Goal: Transaction & Acquisition: Download file/media

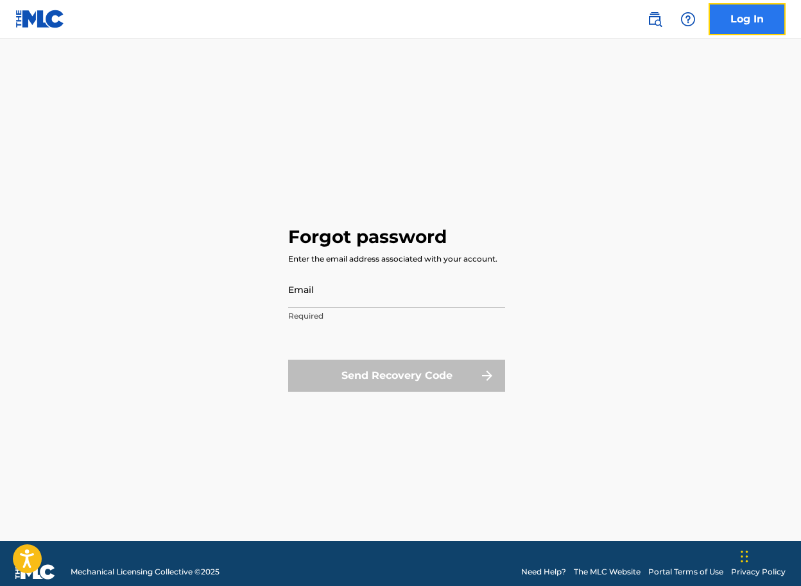
click at [733, 28] on link "Log In" at bounding box center [746, 19] width 77 height 32
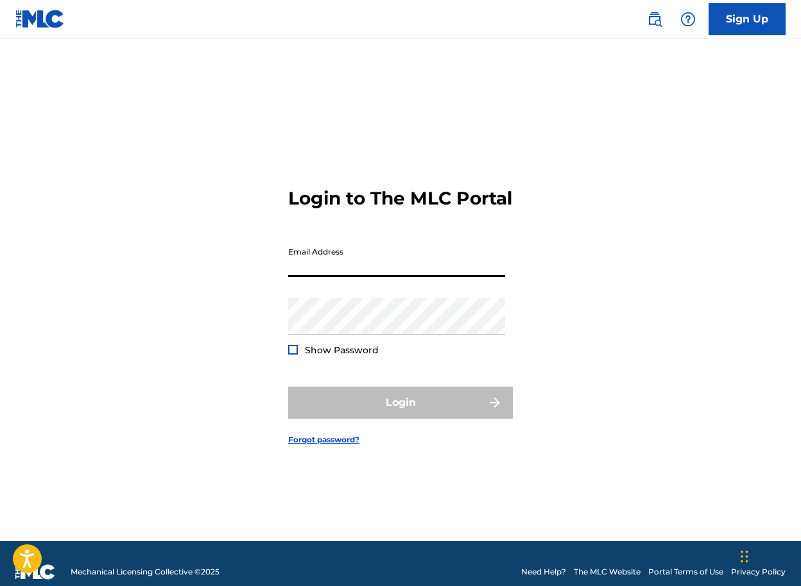
click at [377, 266] on input "Email Address" at bounding box center [396, 259] width 217 height 37
click at [373, 274] on input "Email Address" at bounding box center [396, 259] width 217 height 37
click at [301, 274] on input "Email Address" at bounding box center [396, 259] width 217 height 37
click at [454, 260] on input "Email Address" at bounding box center [396, 259] width 217 height 37
type input "[PERSON_NAME][EMAIL_ADDRESS][DOMAIN_NAME]"
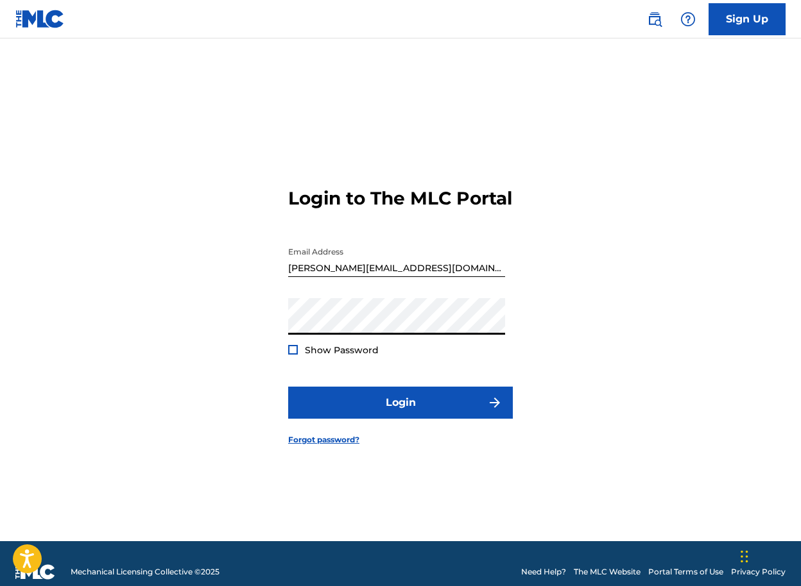
click at [299, 357] on div "Show Password" at bounding box center [333, 350] width 90 height 13
click at [296, 355] on div at bounding box center [293, 350] width 10 height 10
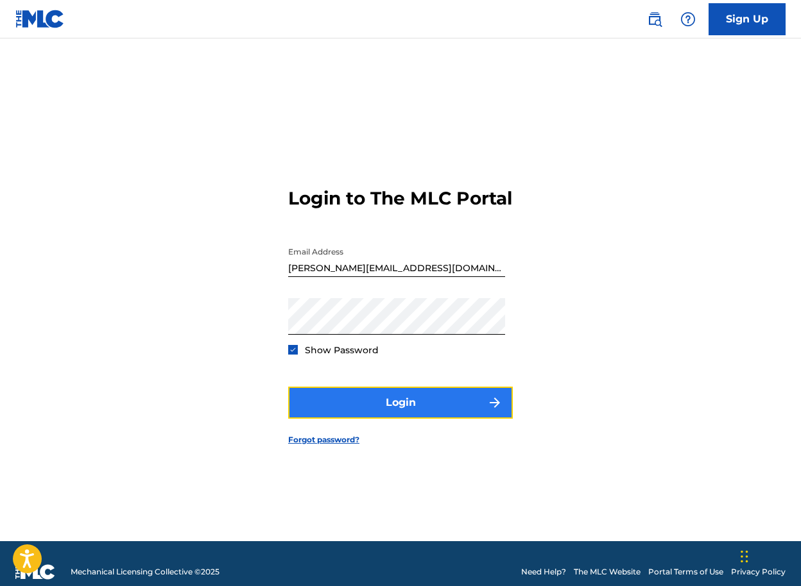
click at [356, 413] on button "Login" at bounding box center [400, 403] width 225 height 32
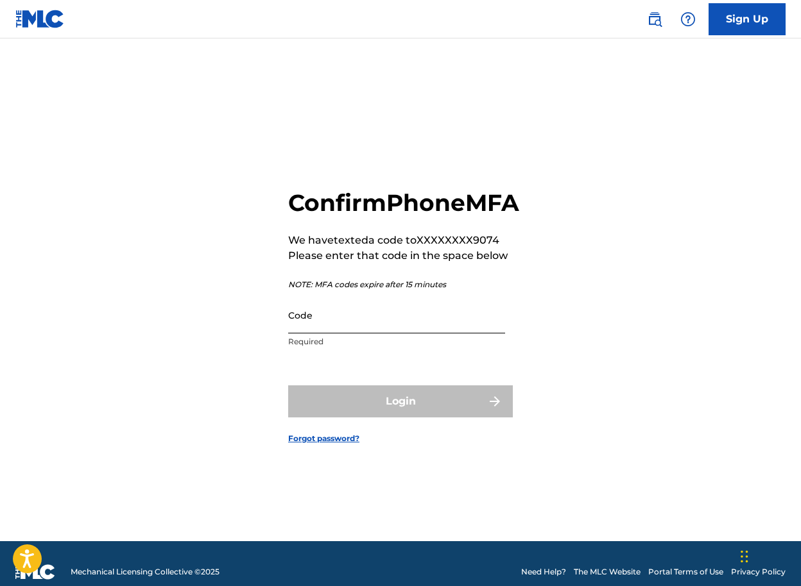
click at [411, 325] on input "Code" at bounding box center [396, 315] width 217 height 37
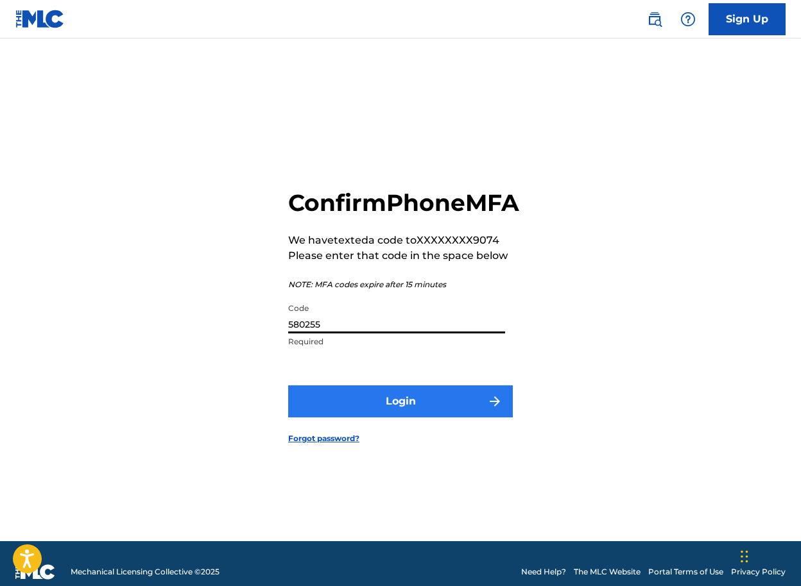
type input "580255"
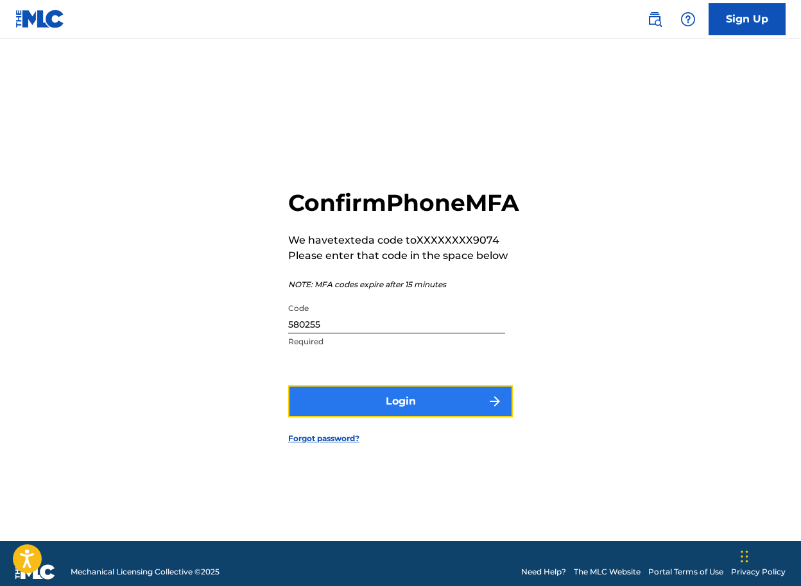
click at [430, 413] on button "Login" at bounding box center [400, 402] width 225 height 32
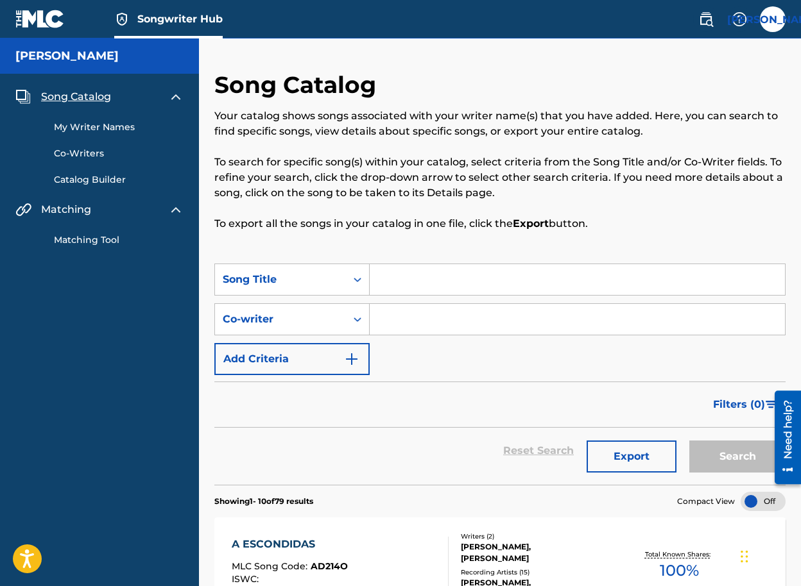
click at [93, 123] on link "My Writer Names" at bounding box center [119, 127] width 130 height 13
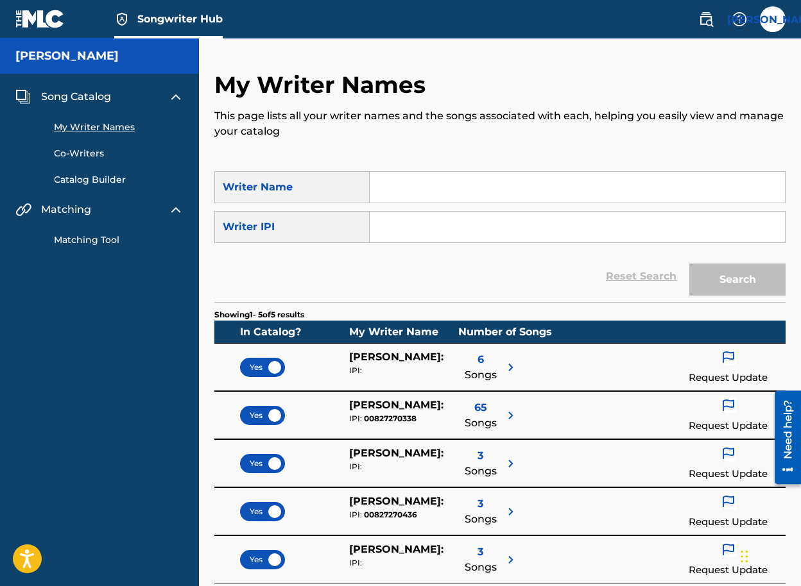
click at [438, 236] on input "Search Form" at bounding box center [577, 227] width 415 height 31
paste input "849513214"
type input "849513214"
click at [738, 275] on button "Search" at bounding box center [737, 280] width 96 height 32
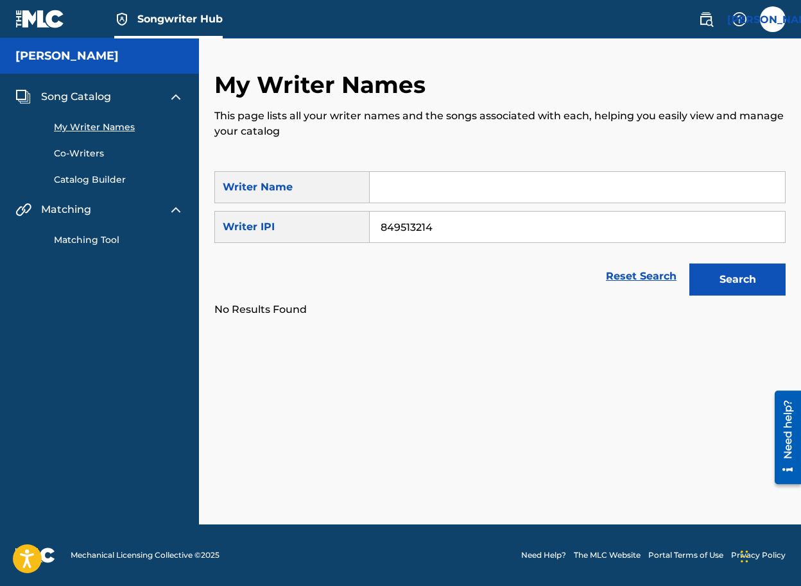
click at [448, 225] on input "849513214" at bounding box center [577, 227] width 415 height 31
click at [83, 173] on link "Catalog Builder" at bounding box center [119, 179] width 130 height 13
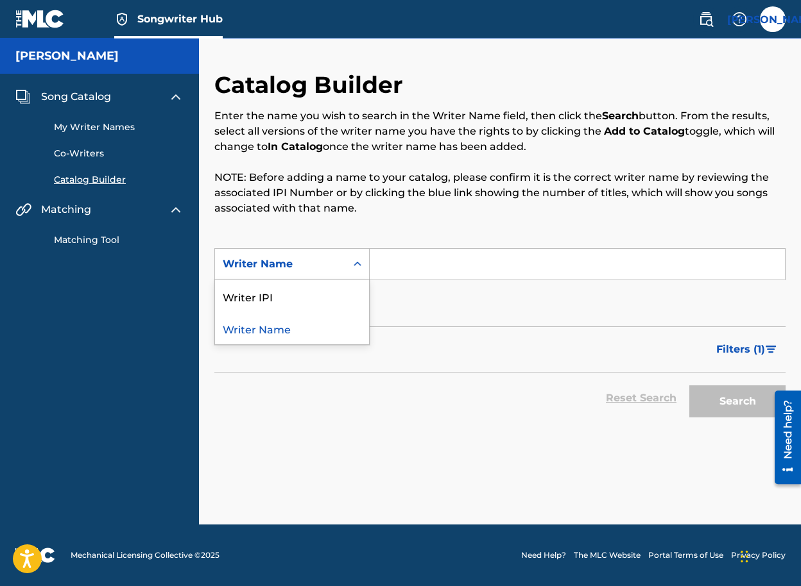
click at [353, 261] on icon "Search Form" at bounding box center [357, 264] width 13 height 13
click at [320, 308] on div "Writer IPI" at bounding box center [292, 296] width 154 height 32
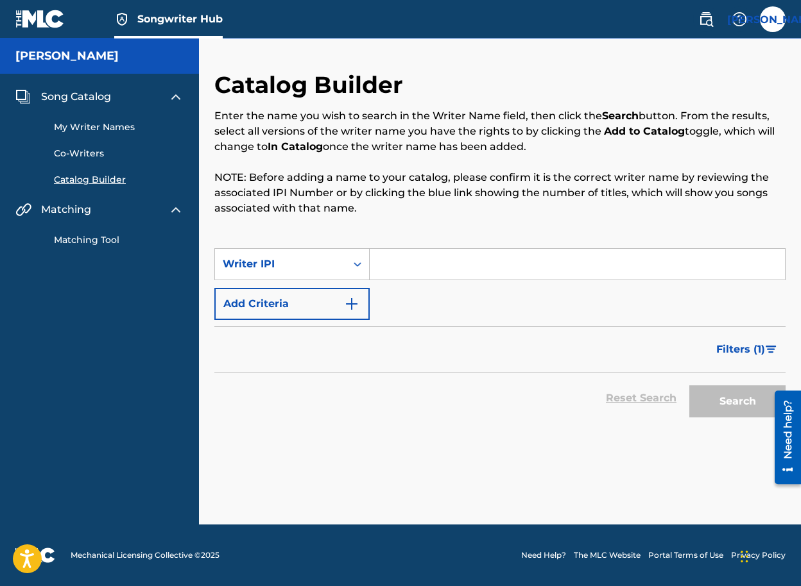
click at [411, 275] on input "Search Form" at bounding box center [577, 264] width 415 height 31
paste input "849513214"
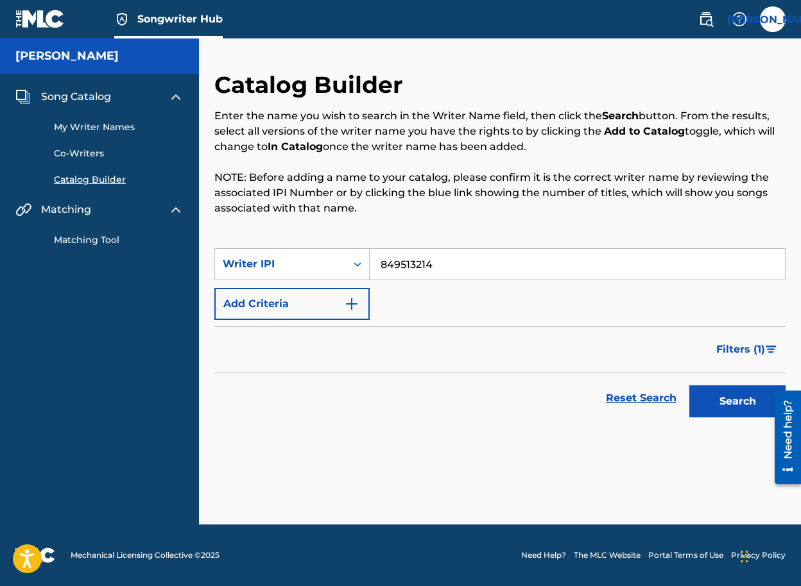
type input "849513214"
click at [689, 386] on button "Search" at bounding box center [737, 402] width 96 height 32
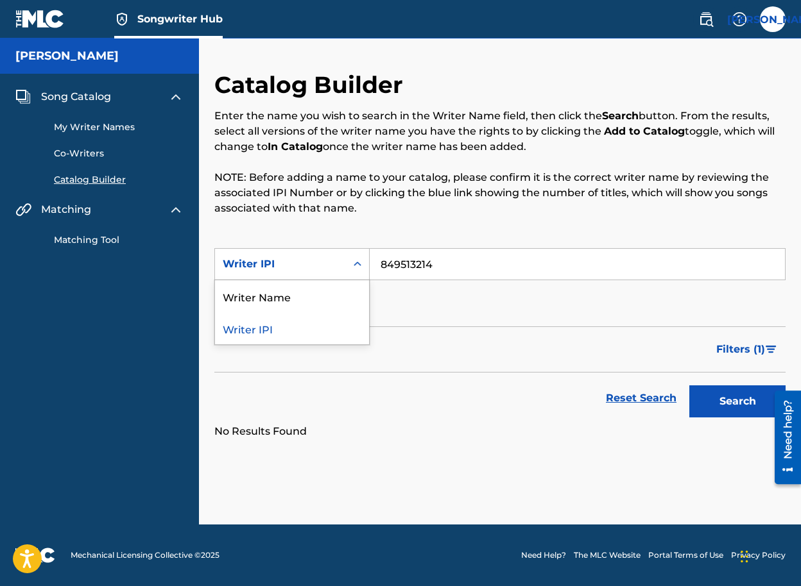
click at [351, 268] on icon "Search Form" at bounding box center [357, 264] width 13 height 13
click at [343, 294] on div "Writer Name" at bounding box center [292, 296] width 154 height 32
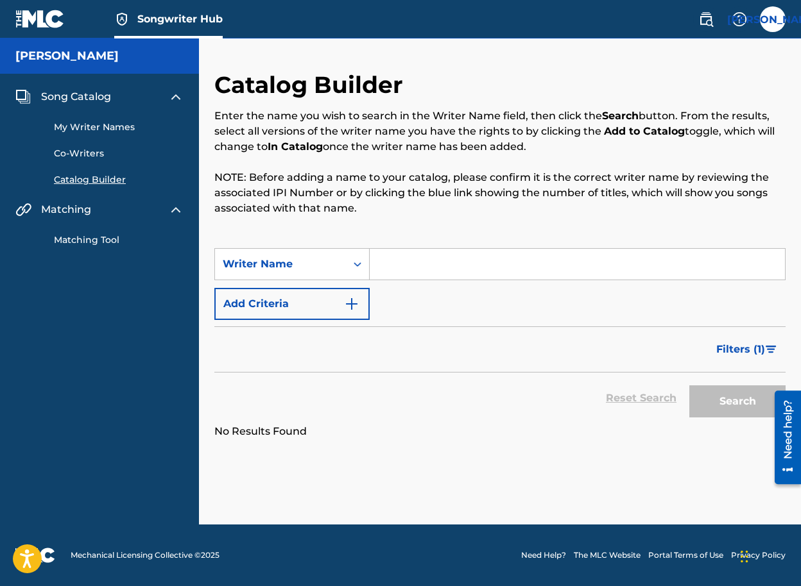
click at [420, 268] on input "Search Form" at bounding box center [577, 264] width 415 height 31
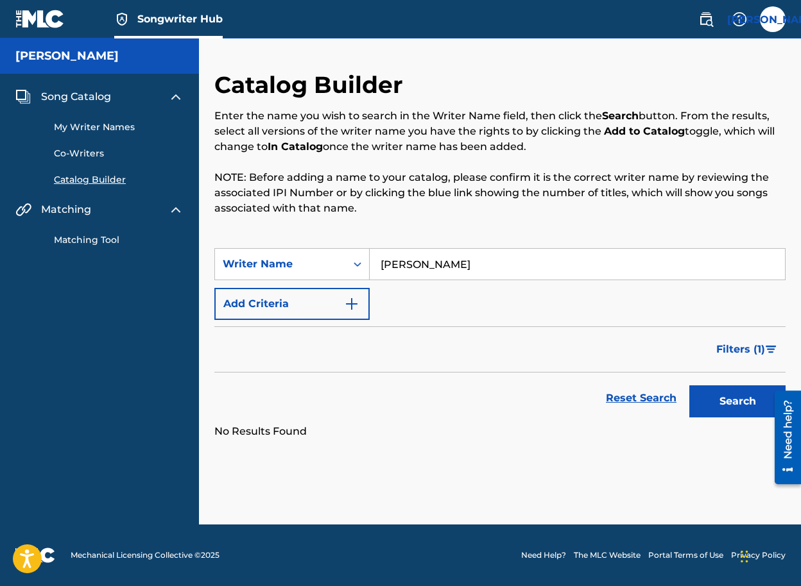
click at [689, 386] on button "Search" at bounding box center [737, 402] width 96 height 32
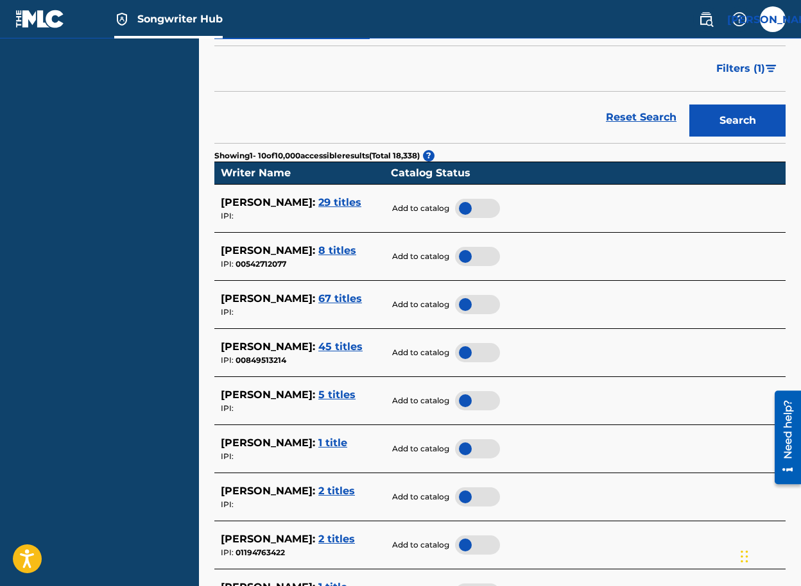
scroll to position [297, 0]
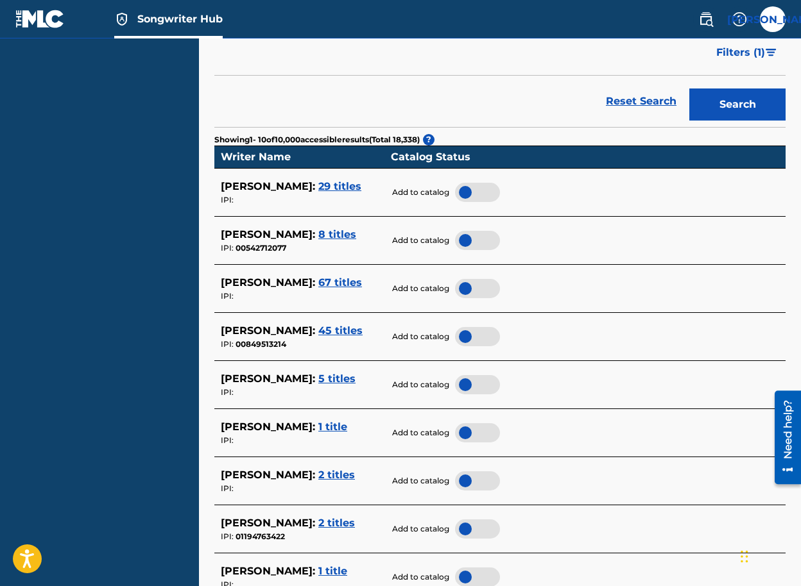
click at [345, 282] on span "67 titles" at bounding box center [340, 283] width 44 height 12
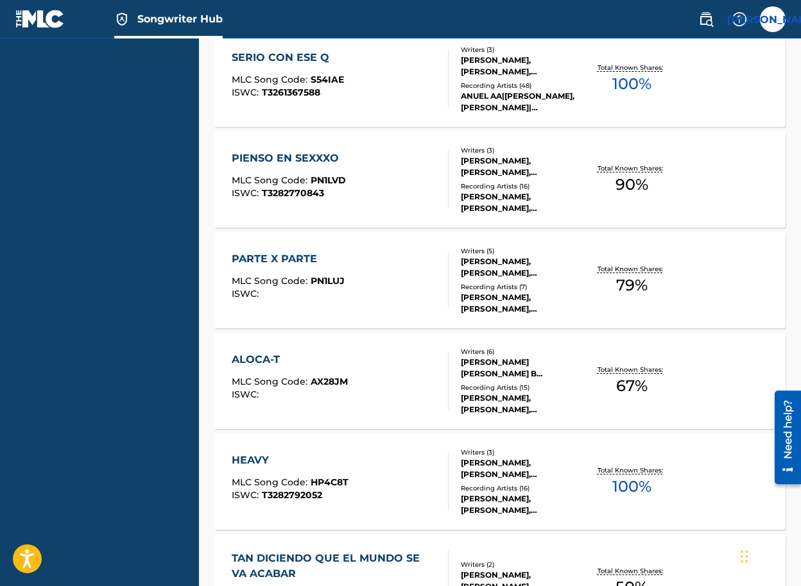
scroll to position [0, 0]
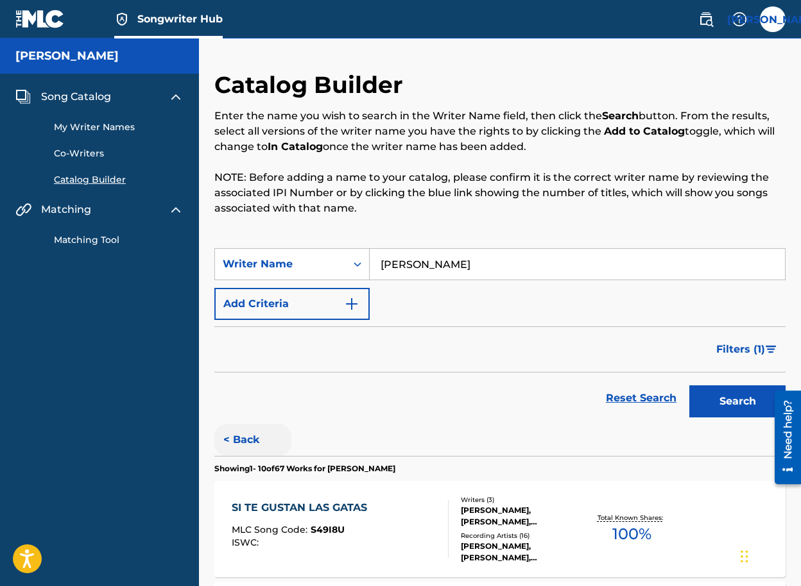
click at [239, 437] on button "< Back" at bounding box center [252, 440] width 77 height 32
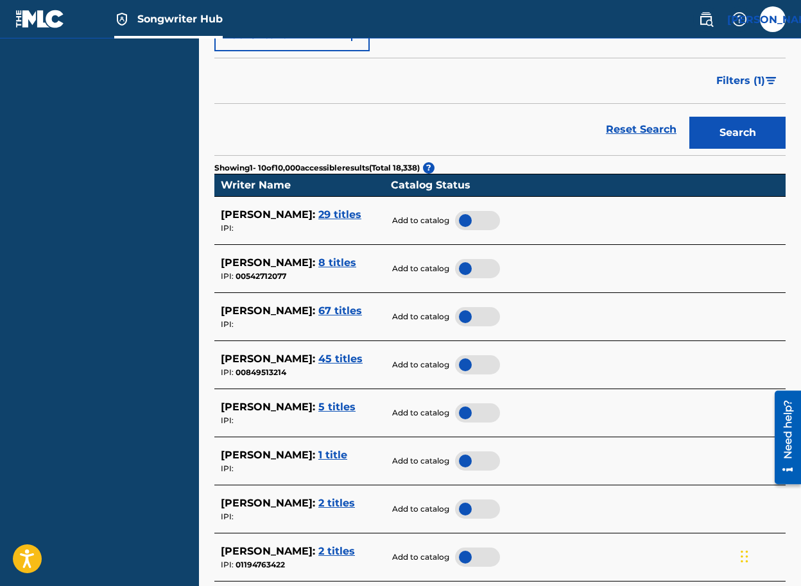
scroll to position [271, 0]
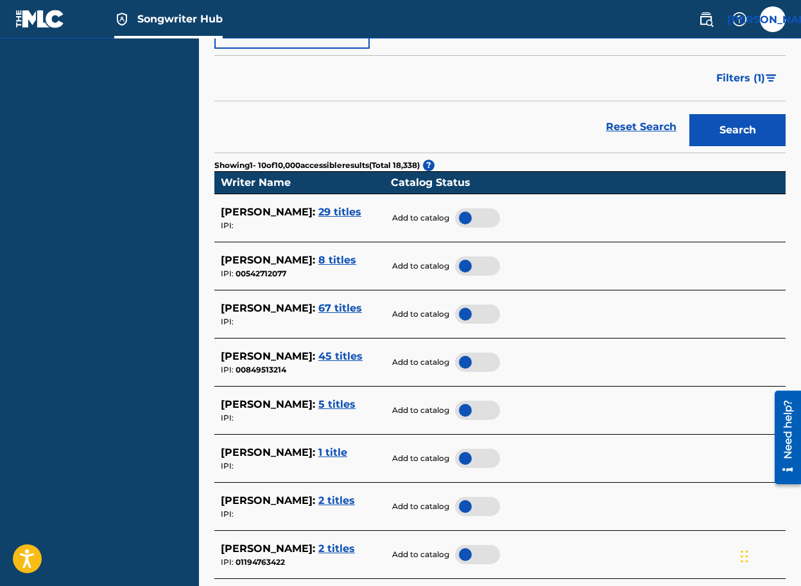
click at [457, 312] on div at bounding box center [477, 314] width 45 height 19
click at [354, 206] on span "29 titles" at bounding box center [339, 212] width 43 height 12
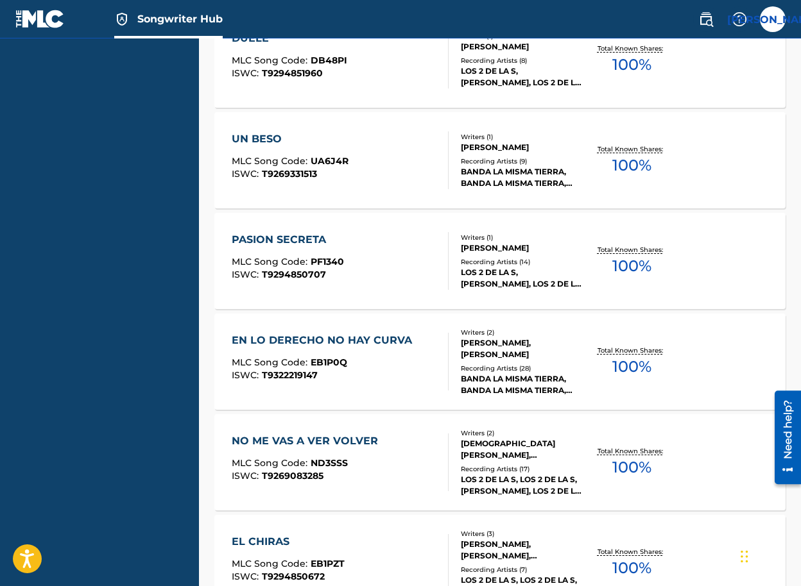
scroll to position [330, 0]
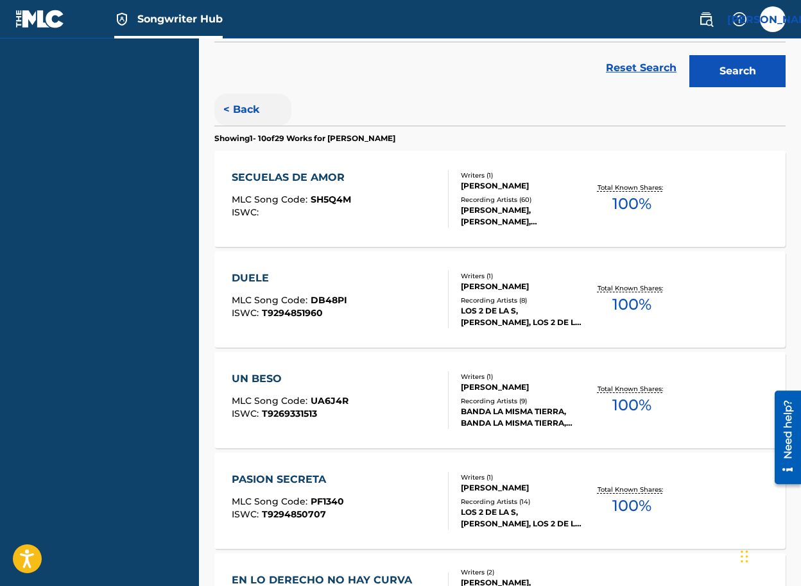
click at [240, 113] on button "< Back" at bounding box center [252, 110] width 77 height 32
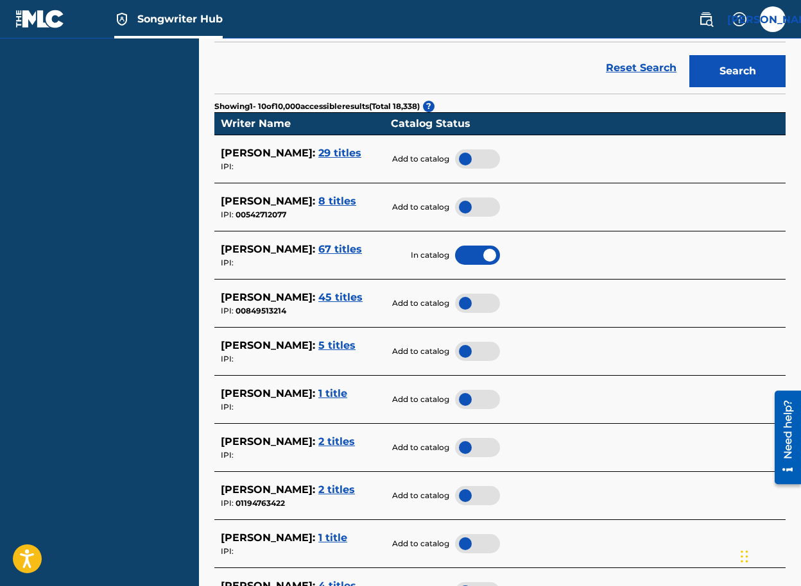
click at [323, 202] on span "8 titles" at bounding box center [337, 201] width 38 height 12
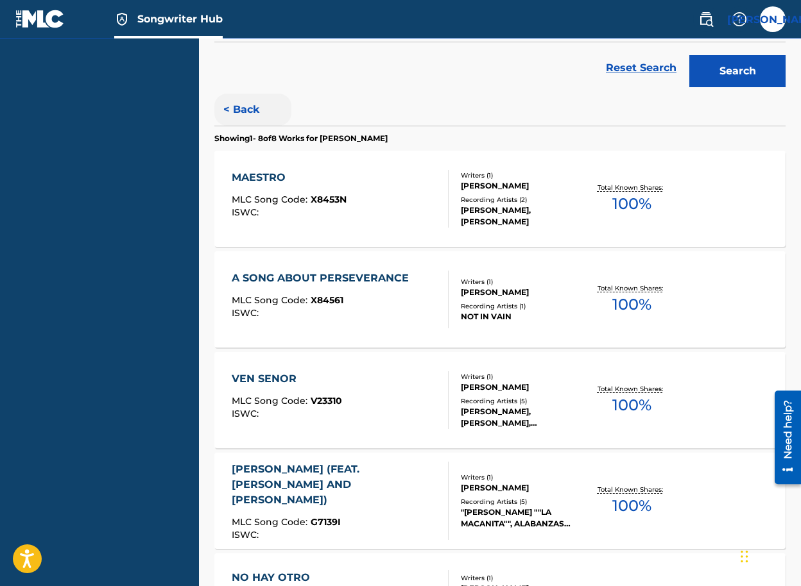
click at [243, 103] on button "< Back" at bounding box center [252, 110] width 77 height 32
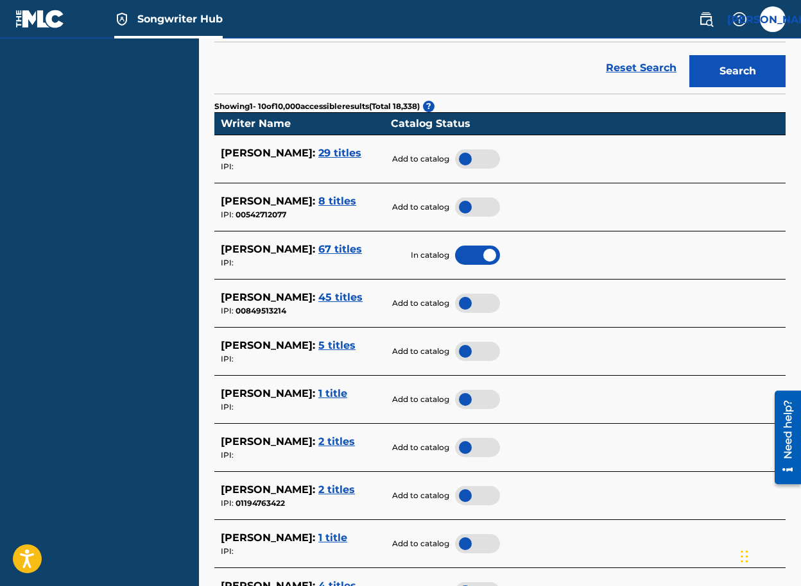
click at [361, 292] on span "45 titles" at bounding box center [340, 297] width 44 height 12
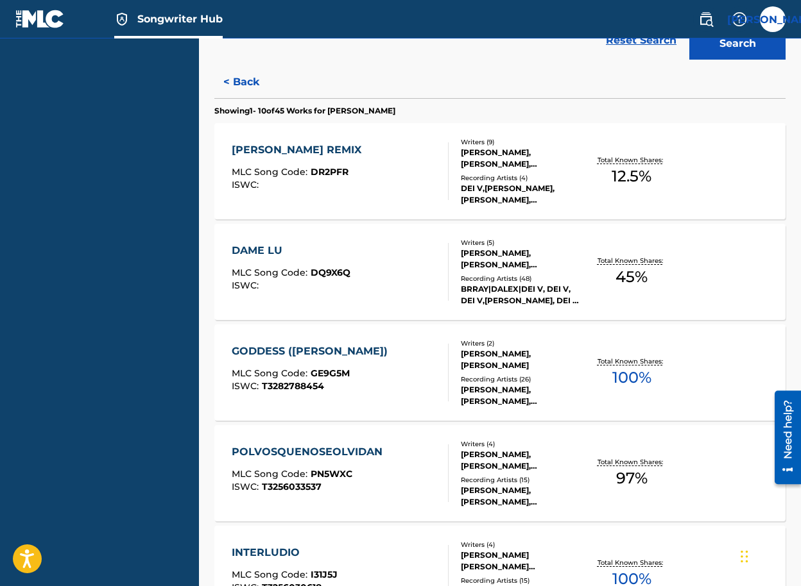
scroll to position [240, 0]
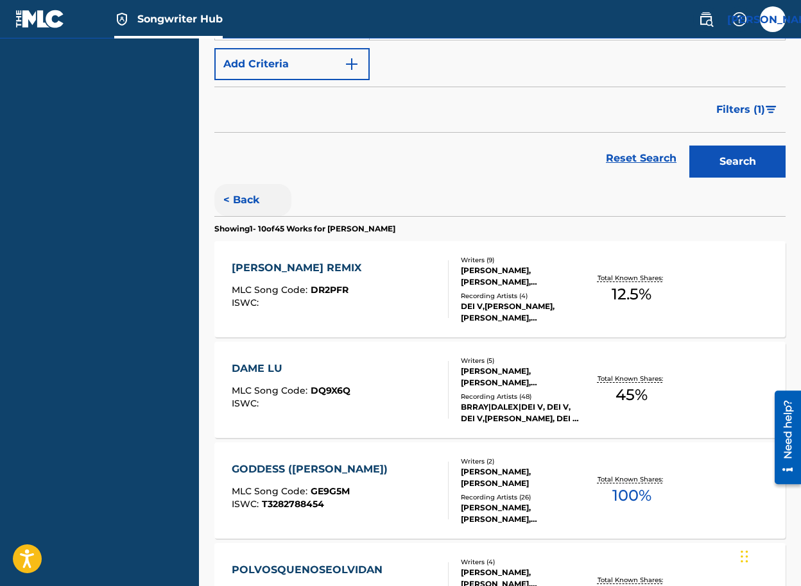
click at [241, 211] on button "< Back" at bounding box center [252, 200] width 77 height 32
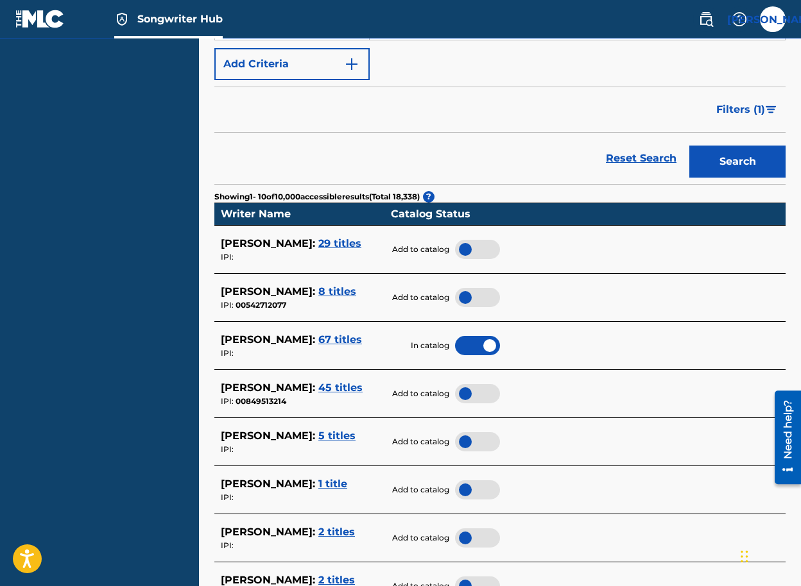
scroll to position [258, 0]
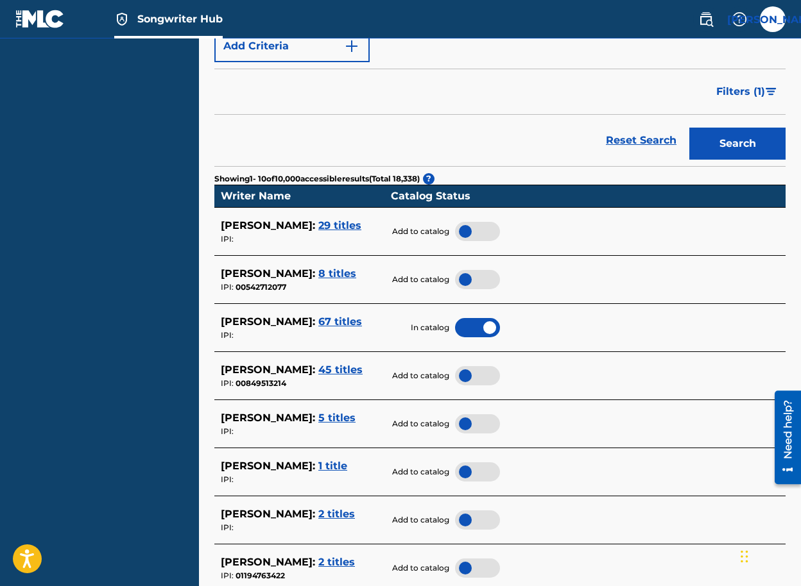
click at [359, 364] on span "45 titles" at bounding box center [340, 370] width 44 height 12
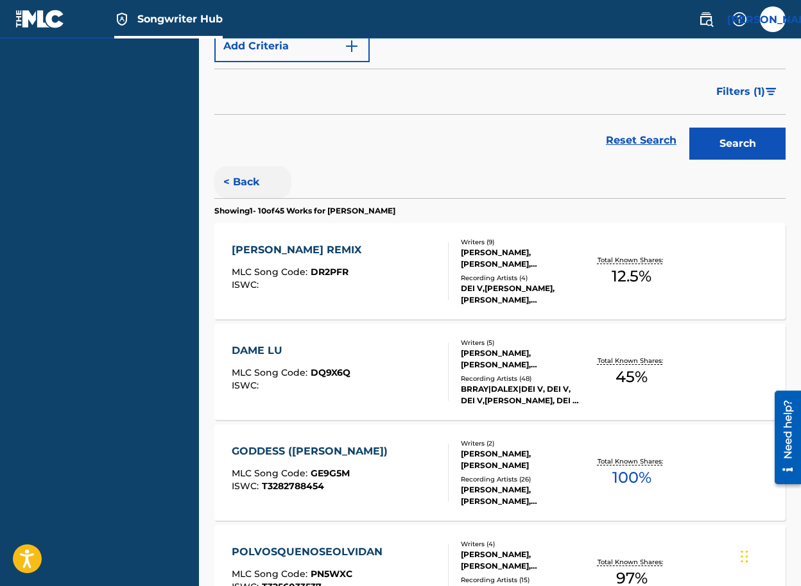
click at [253, 177] on button "< Back" at bounding box center [252, 182] width 77 height 32
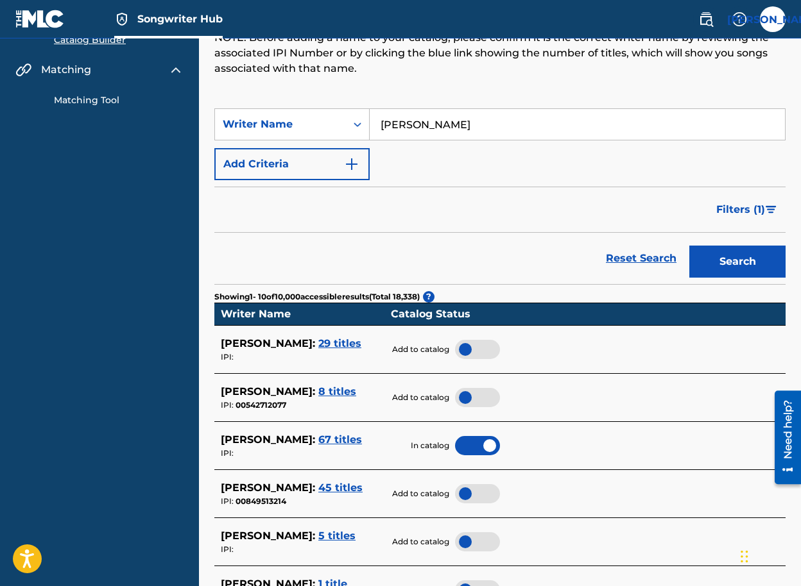
scroll to position [139, 0]
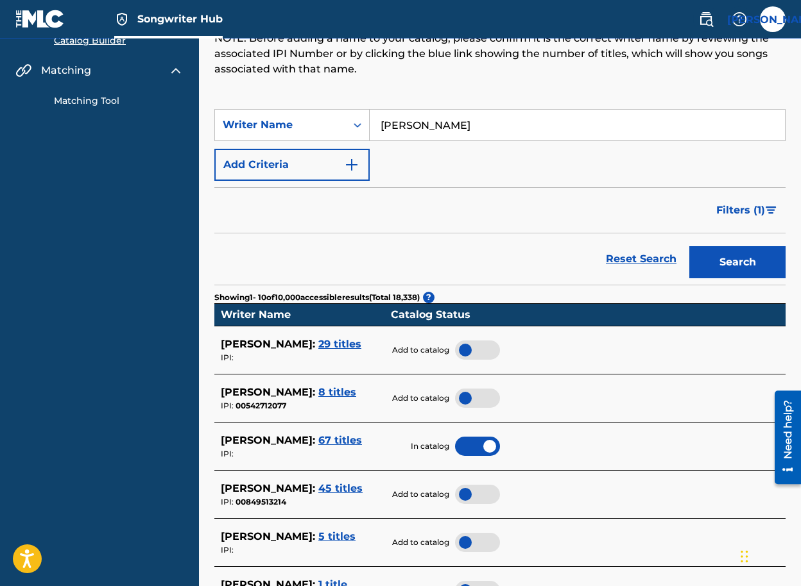
click at [510, 132] on input "[PERSON_NAME]" at bounding box center [577, 125] width 415 height 31
paste input "849513214"
type input "[PERSON_NAME] 849513214"
click at [466, 495] on div at bounding box center [477, 494] width 45 height 19
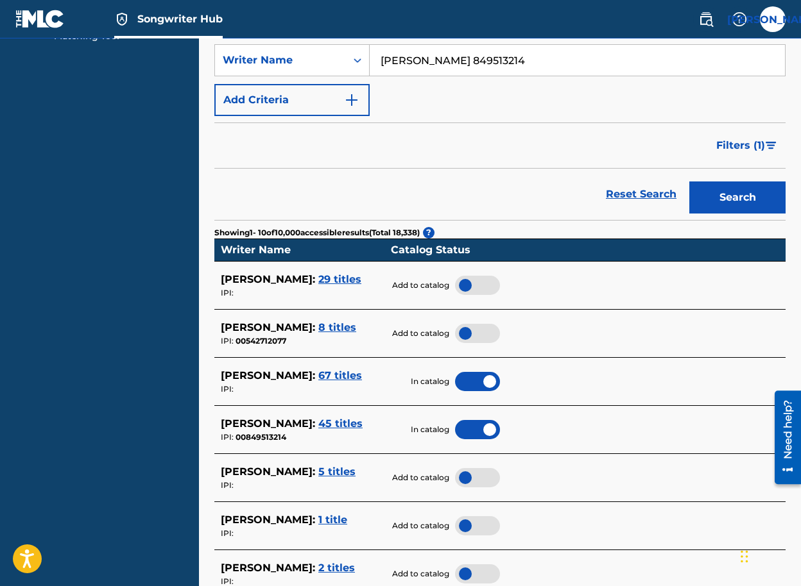
scroll to position [232, 0]
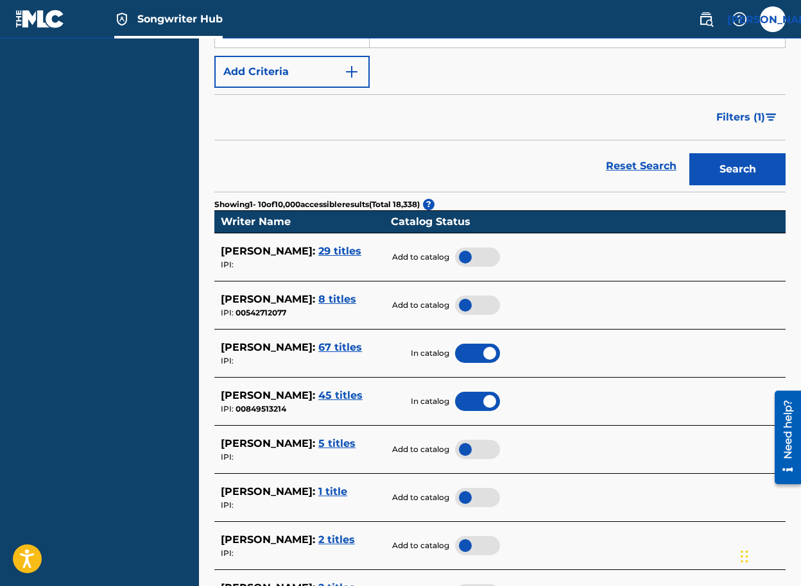
click at [318, 450] on span "5 titles" at bounding box center [336, 444] width 37 height 12
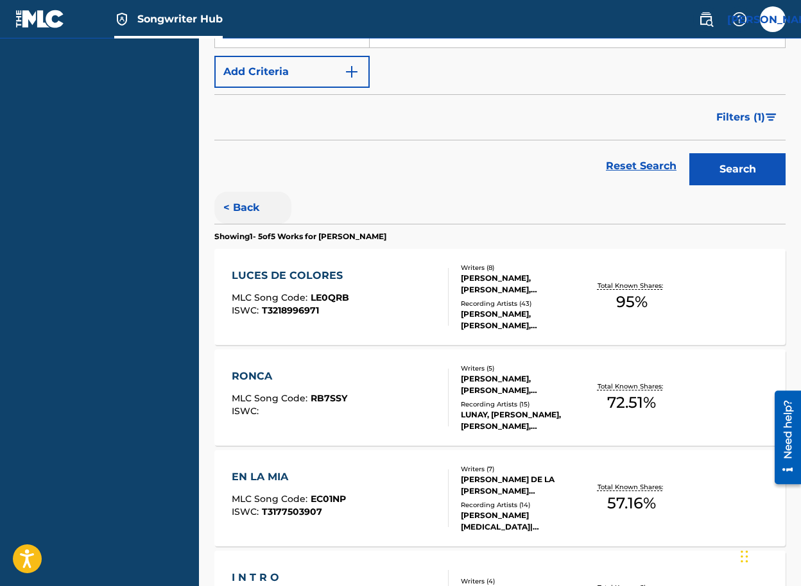
click at [260, 211] on button "< Back" at bounding box center [252, 208] width 77 height 32
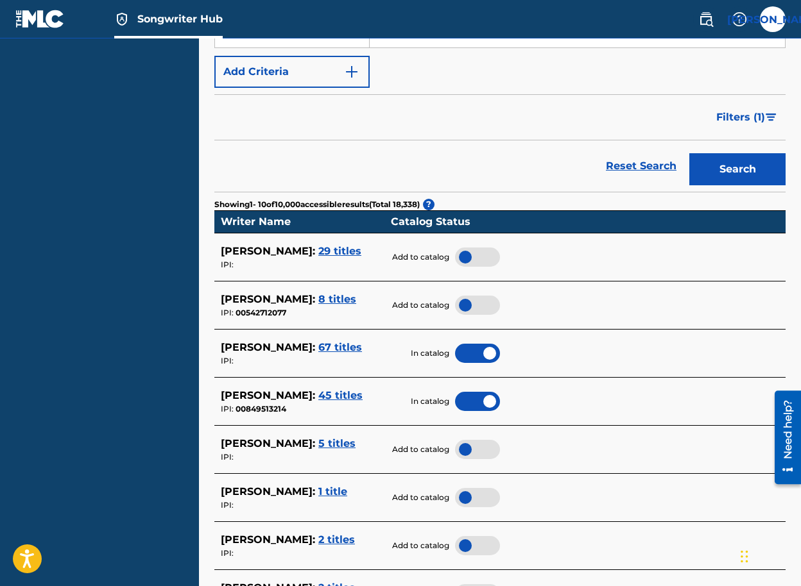
click at [464, 449] on div at bounding box center [477, 449] width 45 height 19
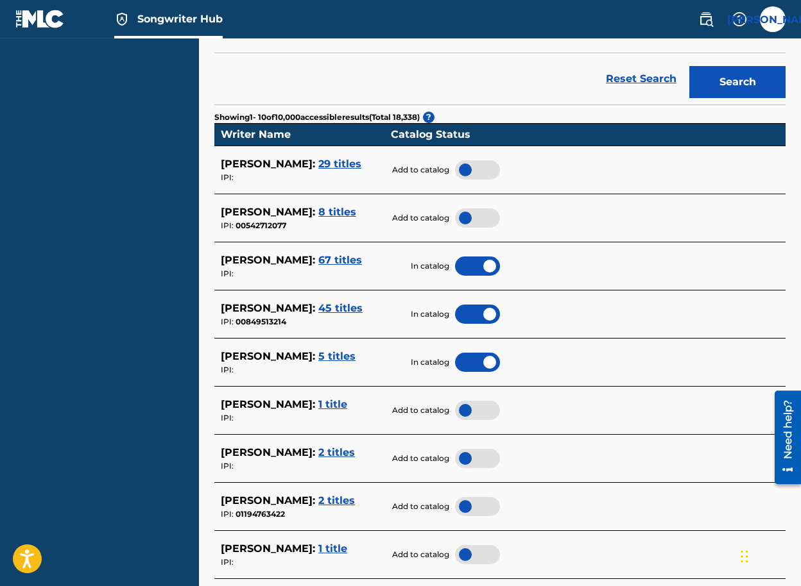
scroll to position [340, 0]
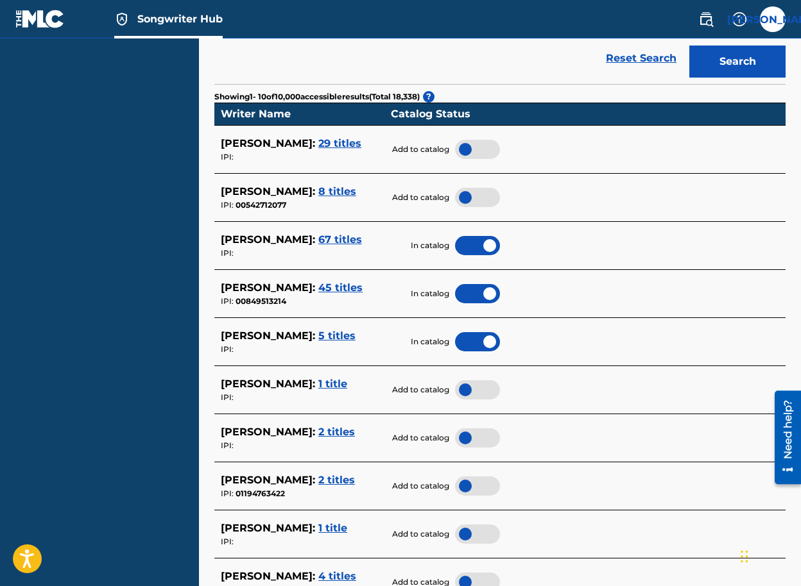
click at [318, 486] on span "2 titles" at bounding box center [336, 480] width 37 height 12
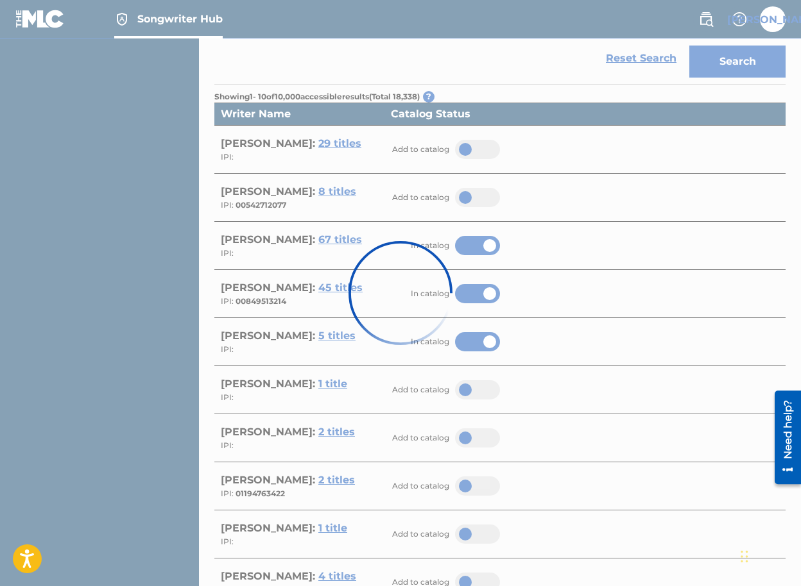
scroll to position [214, 0]
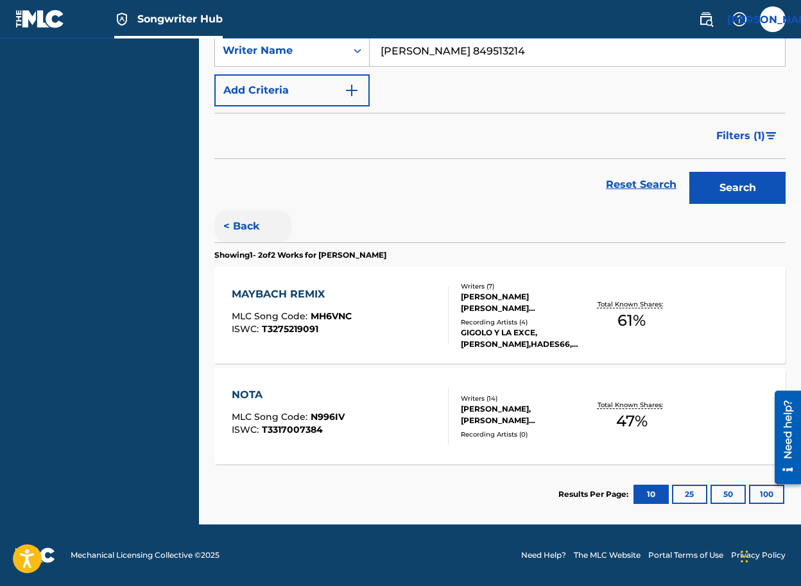
click at [242, 220] on button "< Back" at bounding box center [252, 226] width 77 height 32
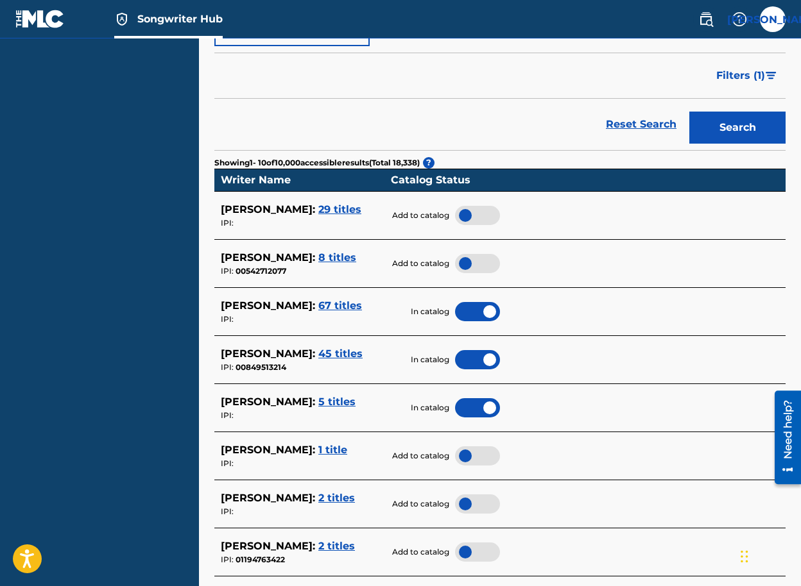
scroll to position [287, 0]
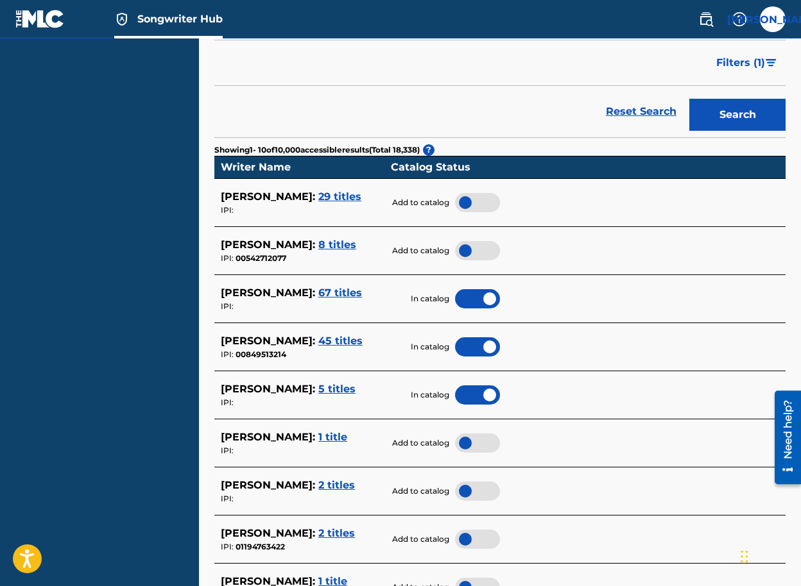
click at [329, 244] on span "8 titles" at bounding box center [337, 245] width 38 height 12
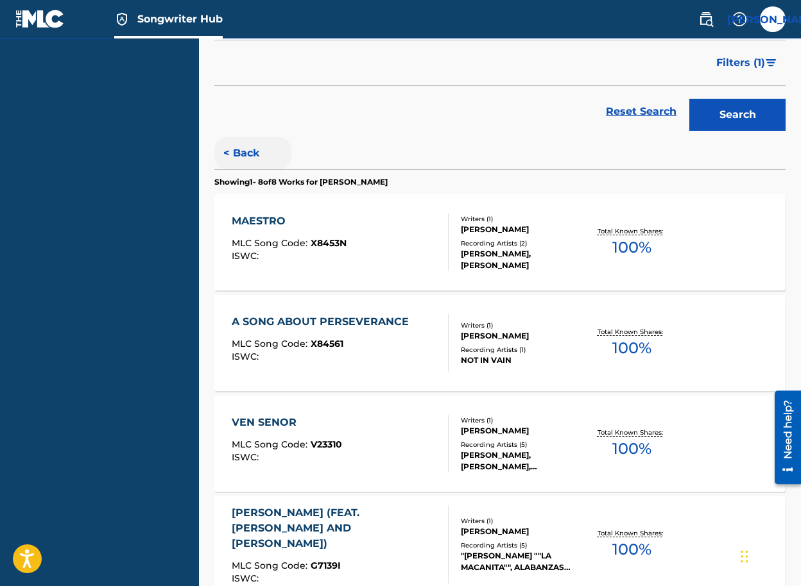
click at [237, 151] on button "< Back" at bounding box center [252, 153] width 77 height 32
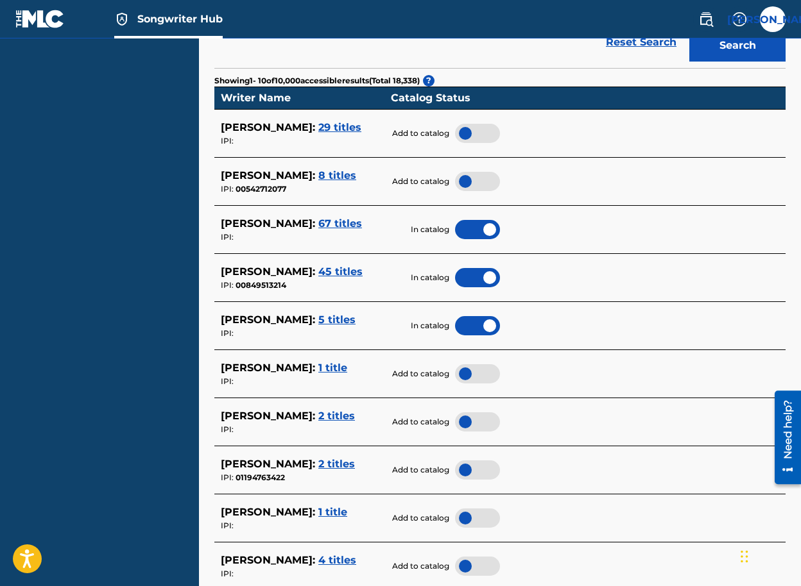
click at [318, 374] on span "1 title" at bounding box center [332, 368] width 29 height 12
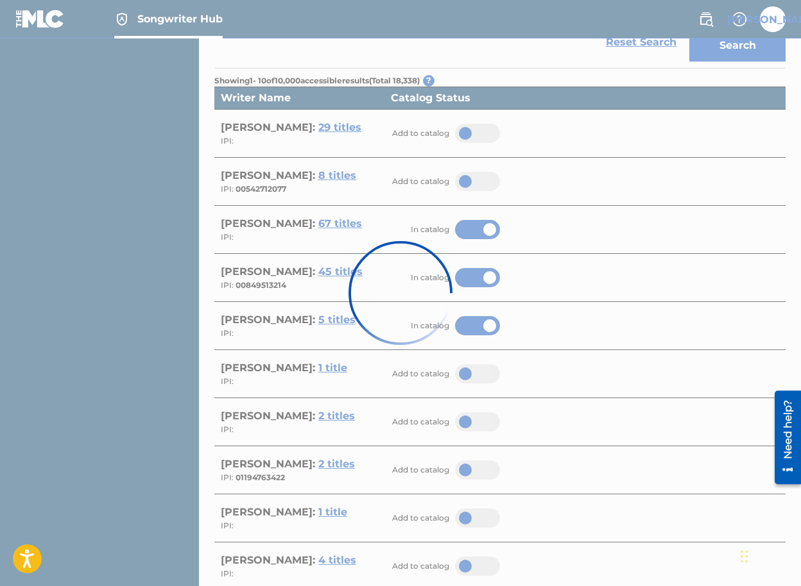
scroll to position [113, 0]
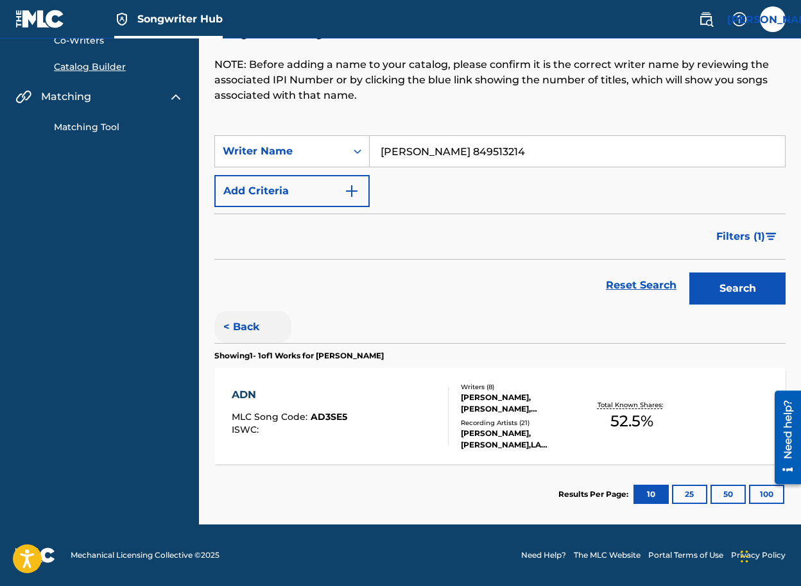
click at [239, 317] on button "< Back" at bounding box center [252, 327] width 77 height 32
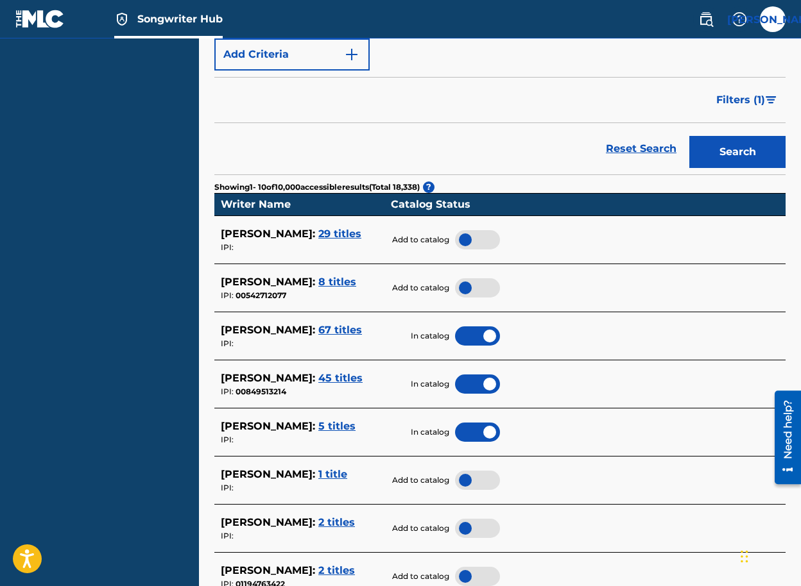
scroll to position [252, 0]
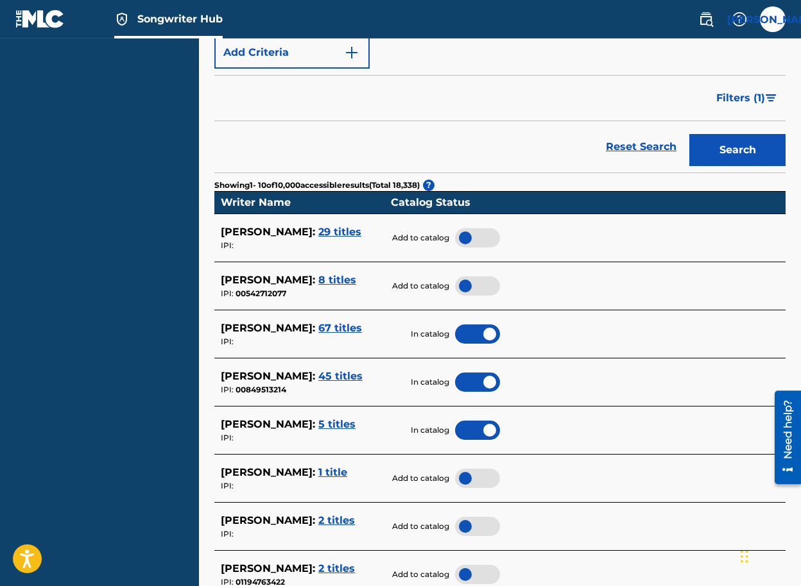
click at [464, 481] on div at bounding box center [477, 478] width 45 height 19
click at [337, 518] on span "2 titles" at bounding box center [336, 521] width 37 height 12
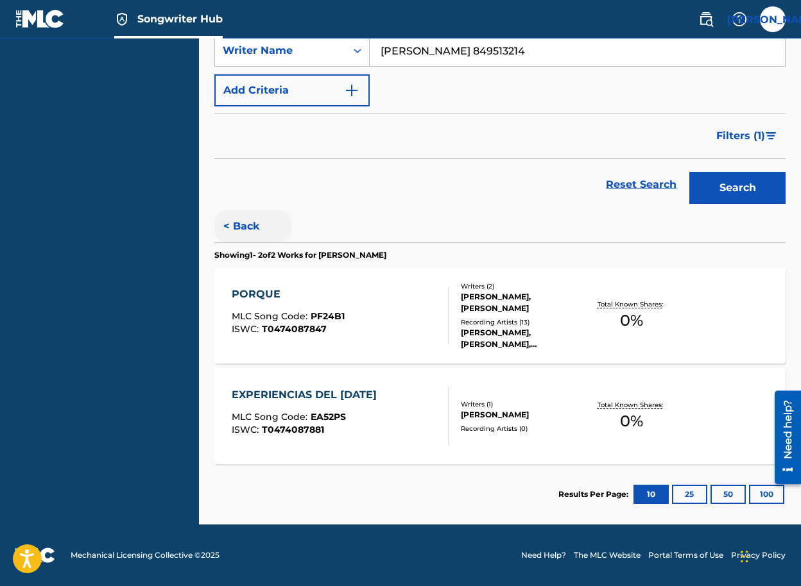
click at [245, 223] on button "< Back" at bounding box center [252, 226] width 77 height 32
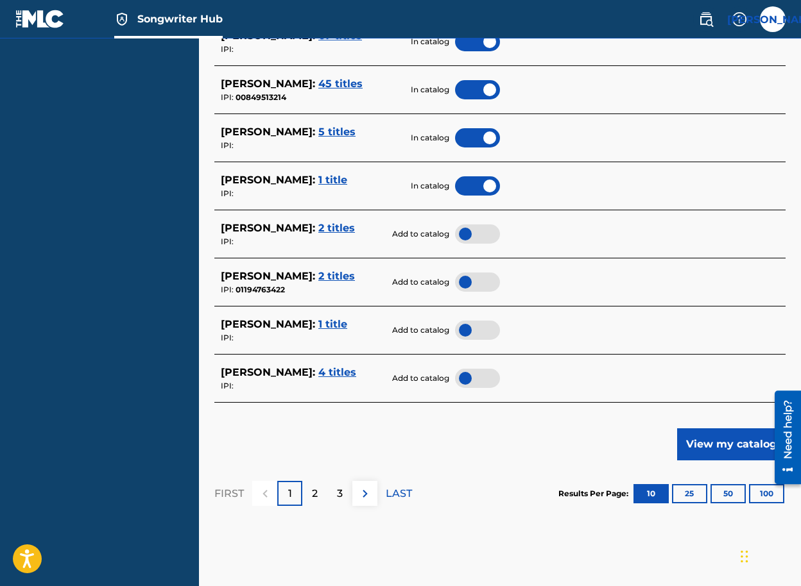
scroll to position [547, 0]
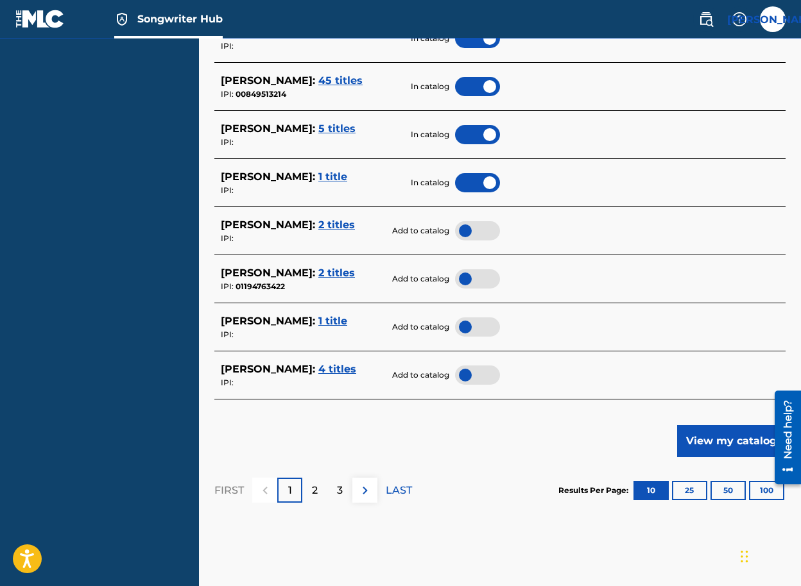
click at [318, 279] on span "2 titles" at bounding box center [336, 273] width 37 height 12
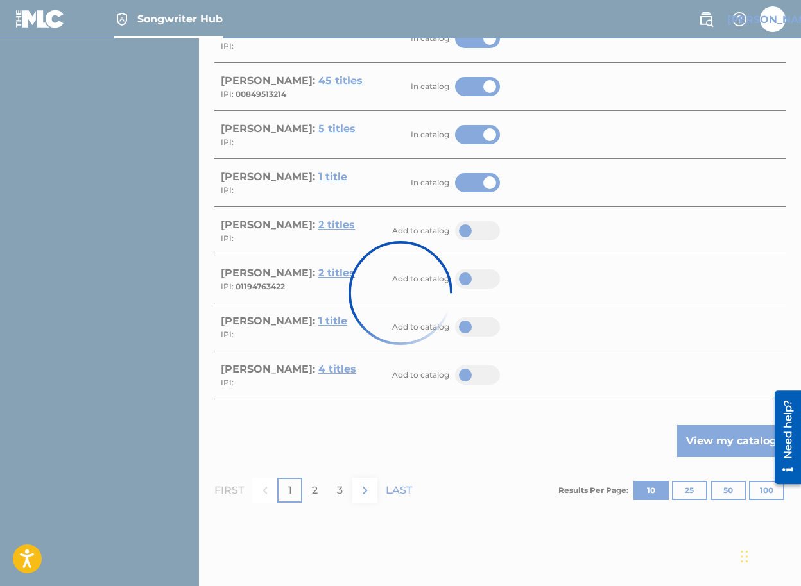
scroll to position [214, 0]
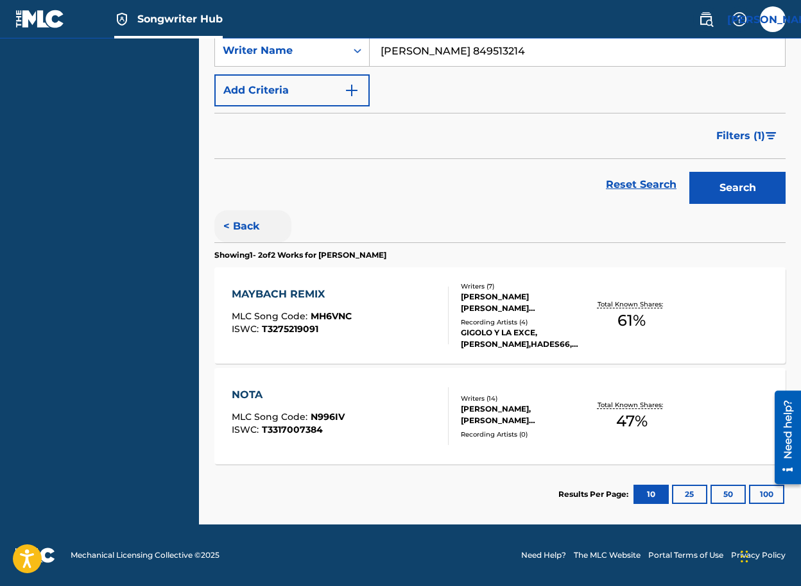
click at [253, 228] on button "< Back" at bounding box center [252, 226] width 77 height 32
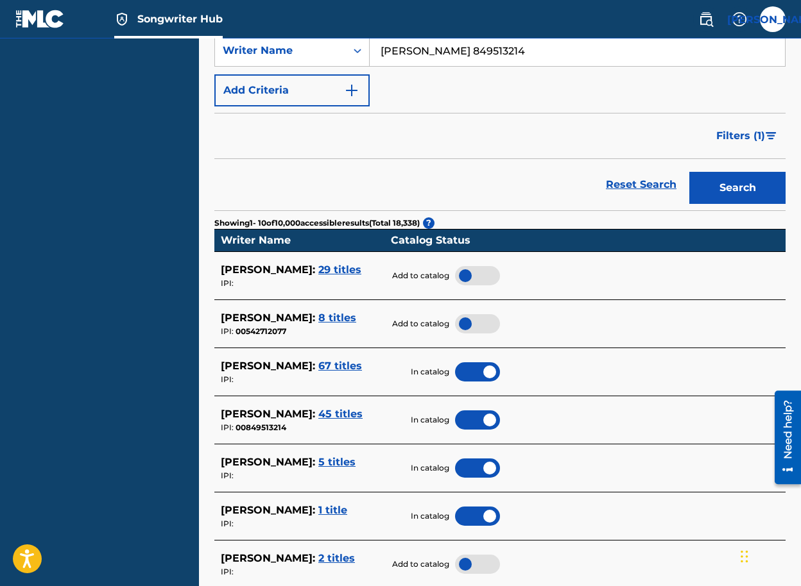
scroll to position [610, 0]
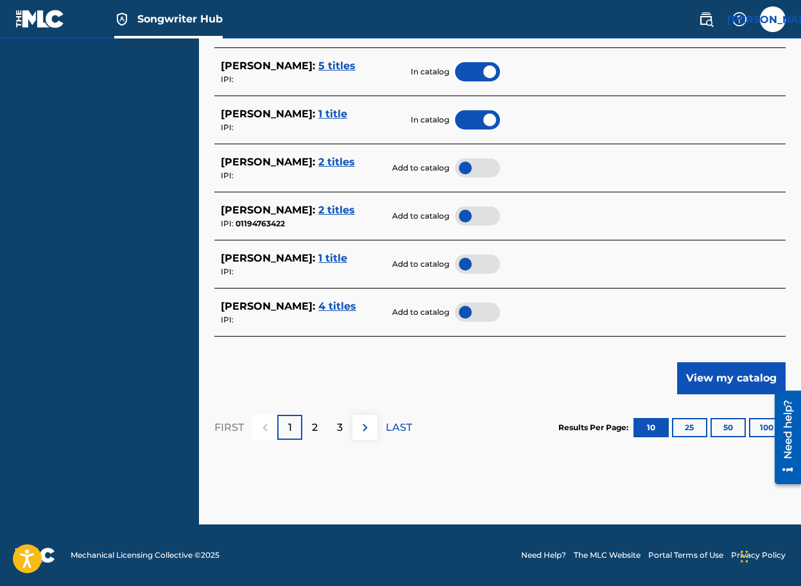
click at [468, 212] on div at bounding box center [477, 216] width 45 height 19
click at [320, 258] on span "1 title" at bounding box center [332, 258] width 29 height 12
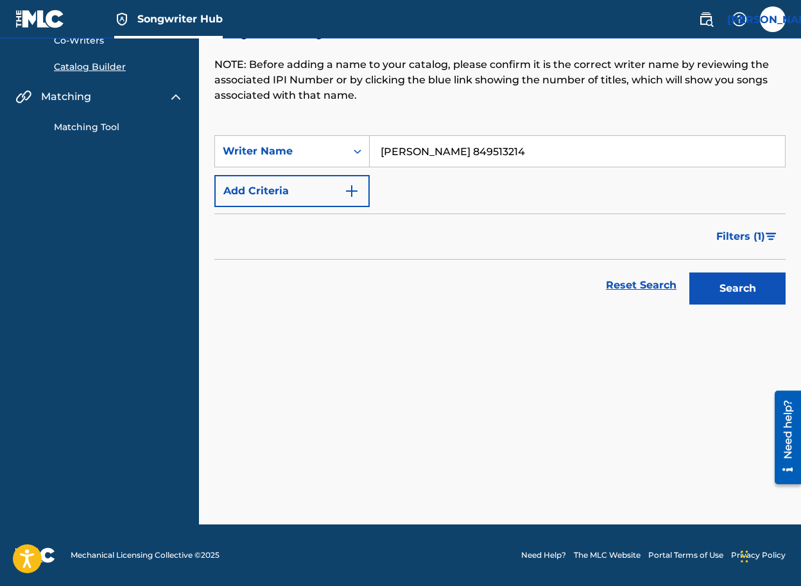
scroll to position [113, 0]
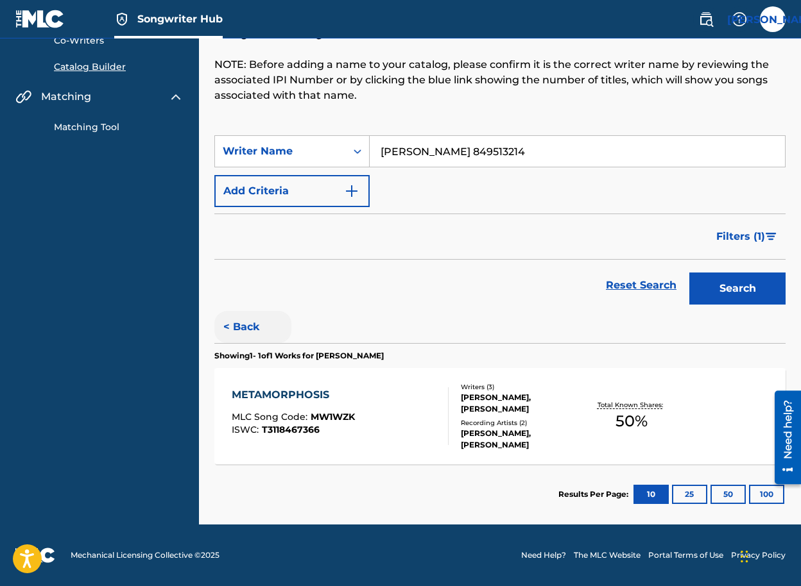
click at [231, 317] on button "< Back" at bounding box center [252, 327] width 77 height 32
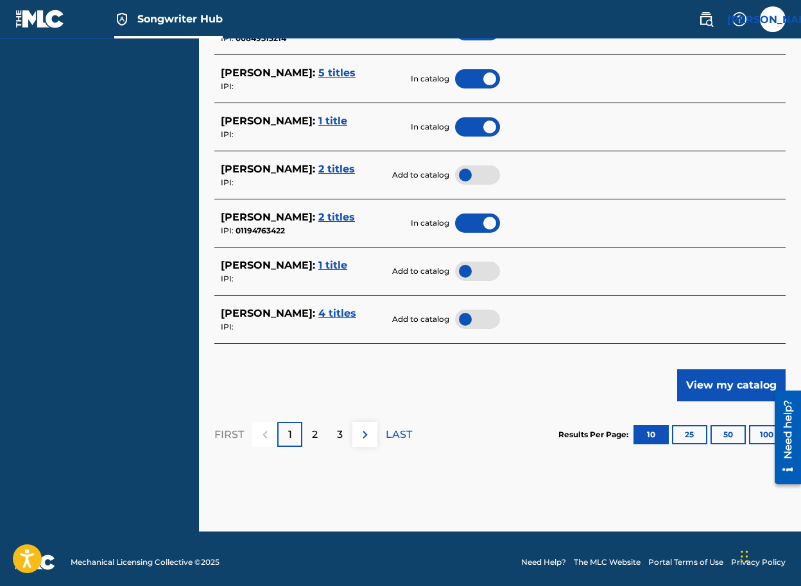
scroll to position [610, 0]
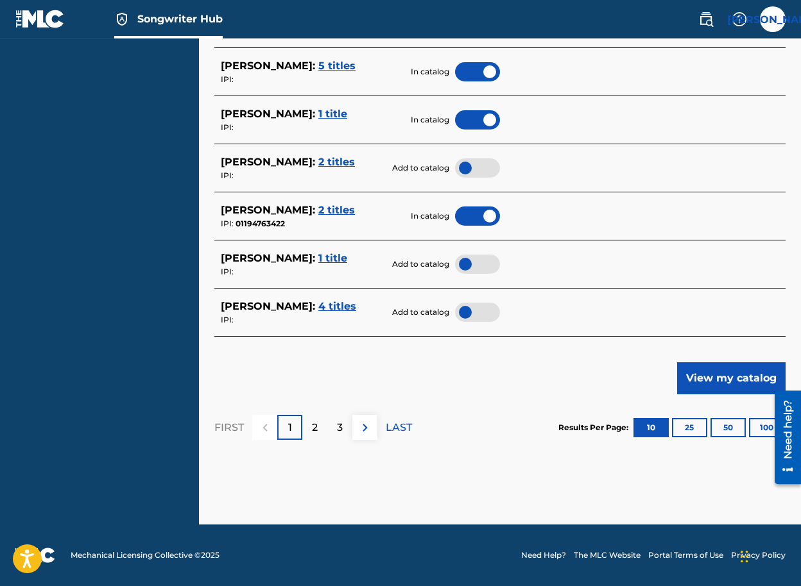
click at [356, 300] on span "4 titles" at bounding box center [337, 306] width 38 height 12
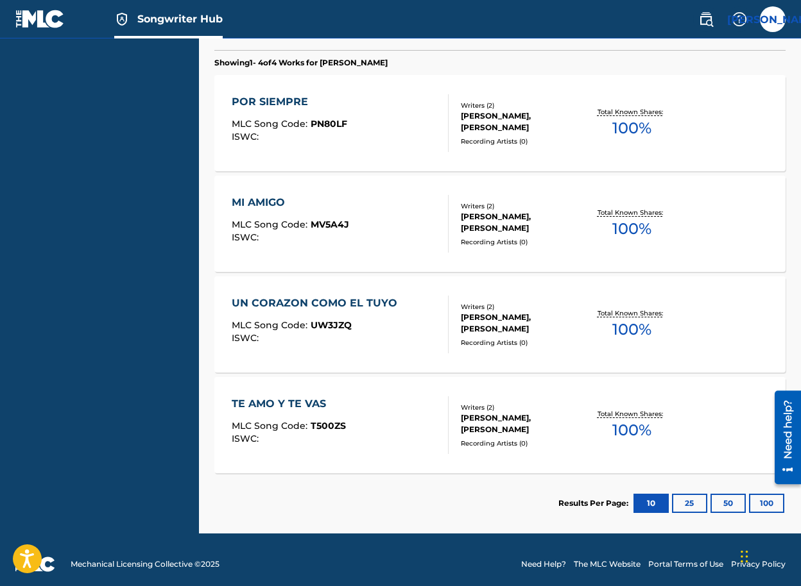
scroll to position [0, 0]
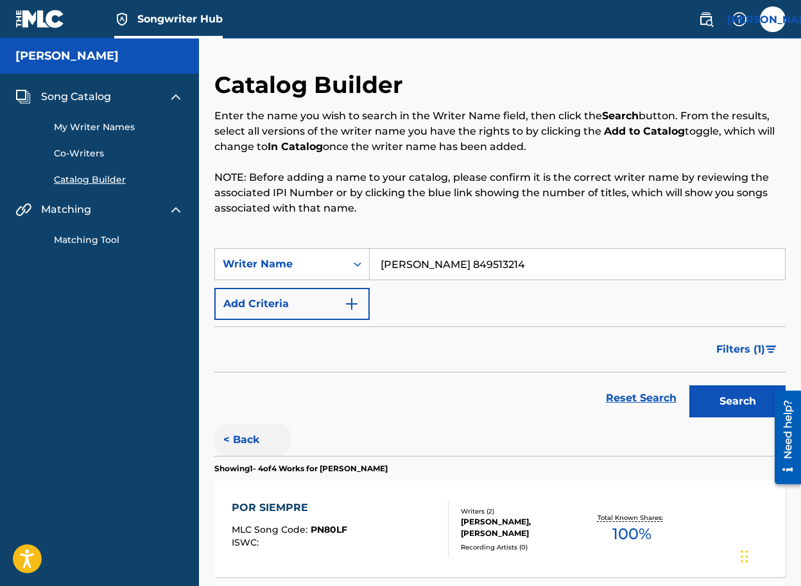
click at [237, 435] on button "< Back" at bounding box center [252, 440] width 77 height 32
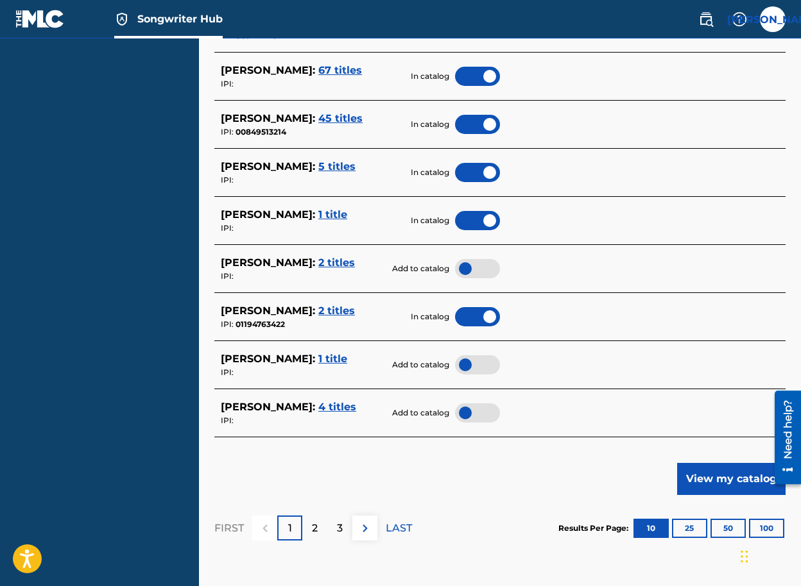
scroll to position [510, 0]
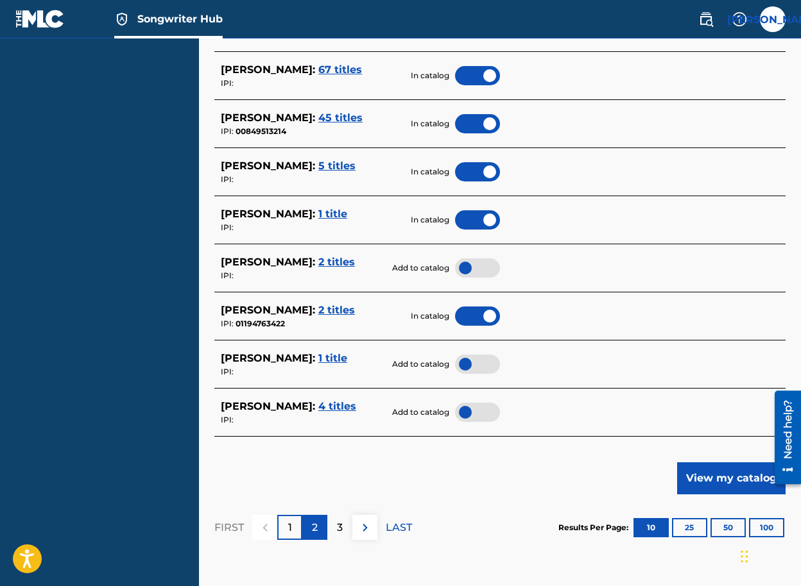
click at [319, 531] on div "2" at bounding box center [314, 527] width 25 height 25
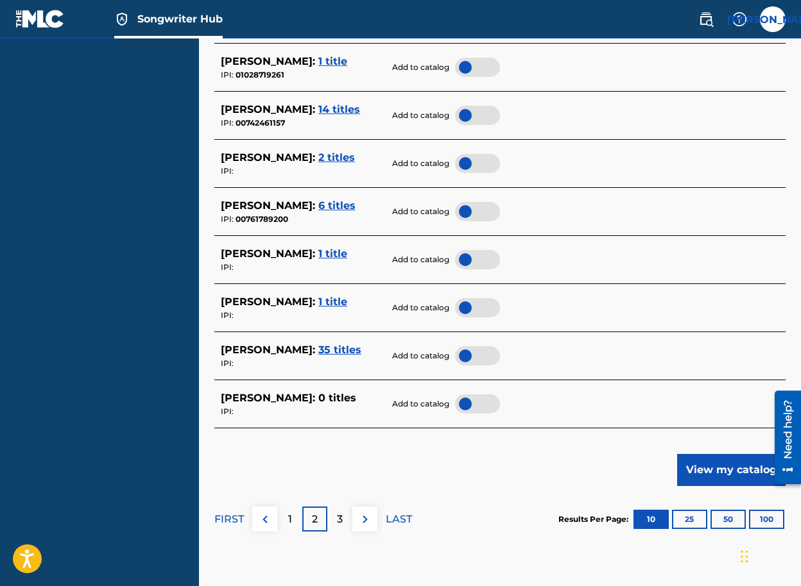
scroll to position [523, 0]
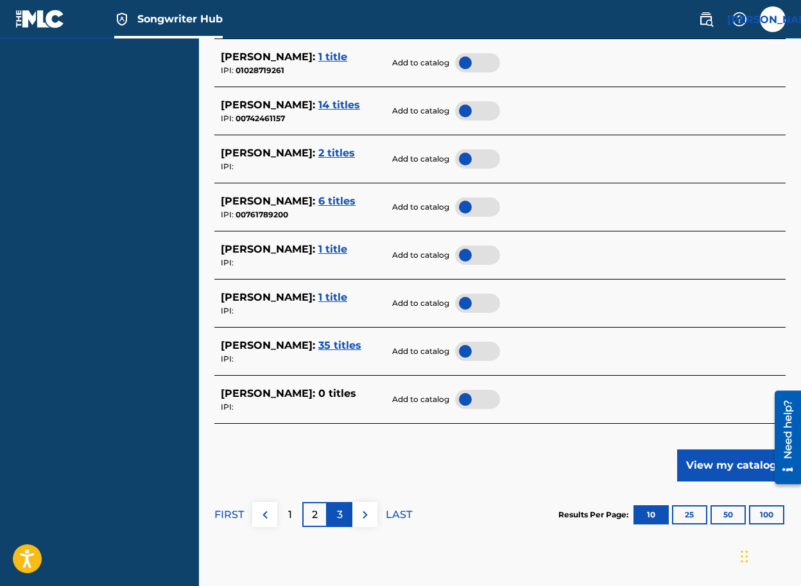
click at [339, 515] on p "3" at bounding box center [340, 515] width 6 height 15
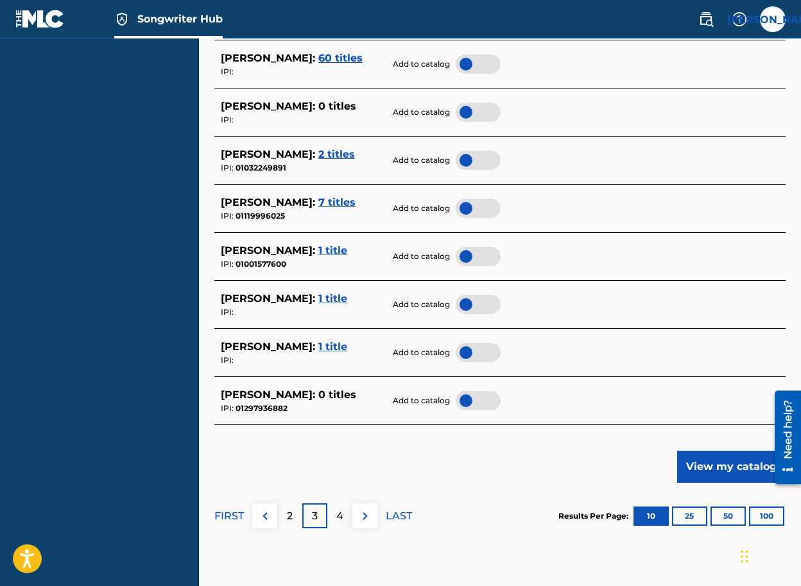
scroll to position [555, 0]
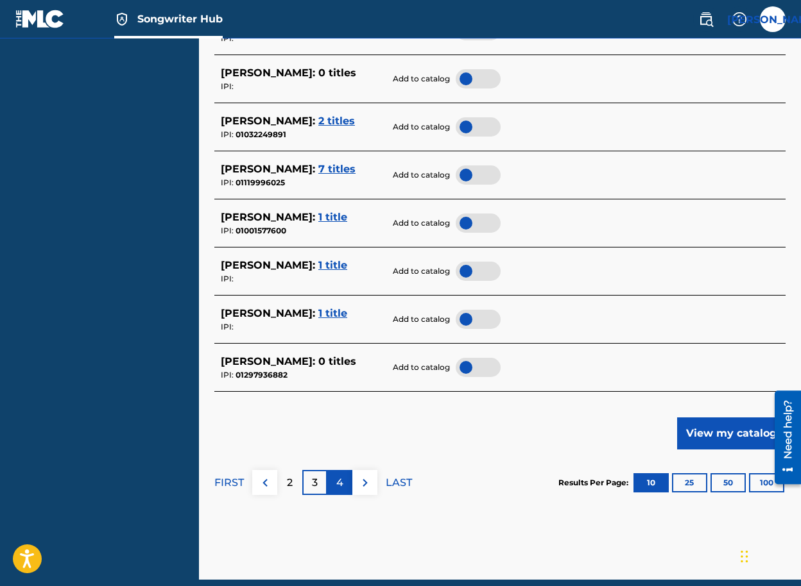
click at [341, 486] on p "4" at bounding box center [339, 482] width 7 height 15
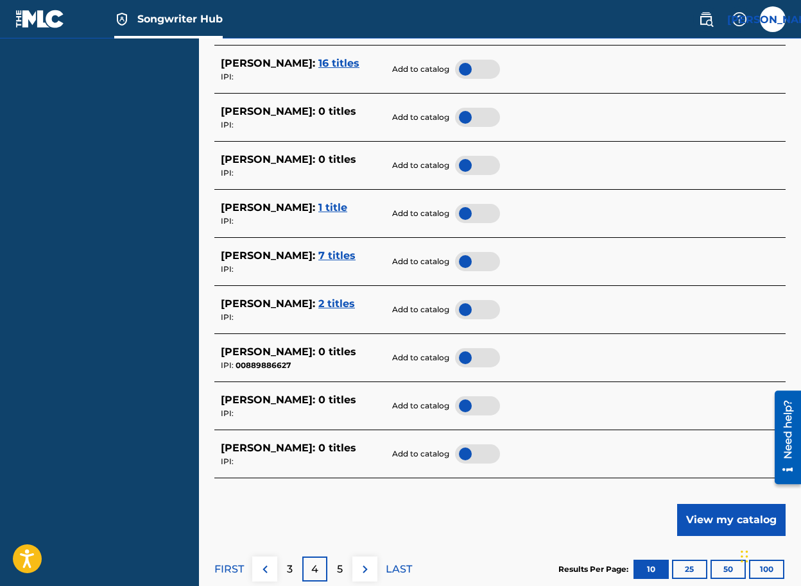
scroll to position [488, 0]
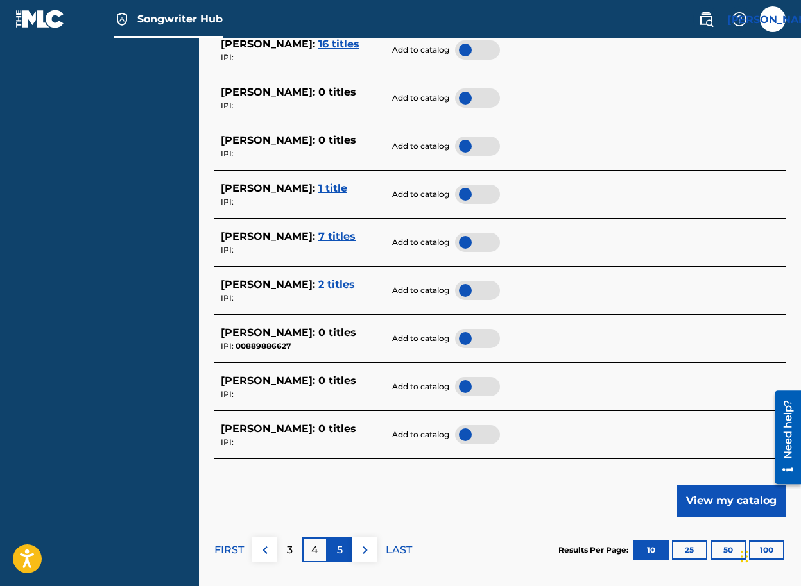
click at [347, 544] on div "5" at bounding box center [339, 550] width 25 height 25
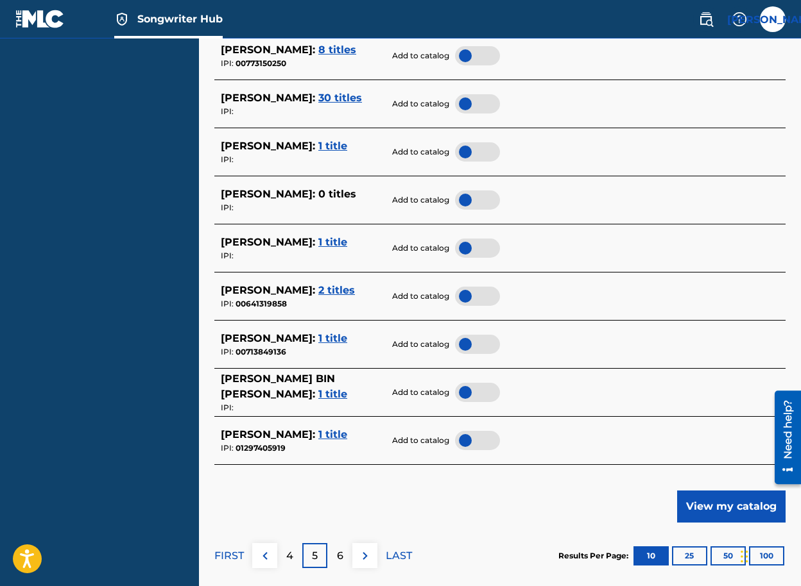
scroll to position [490, 0]
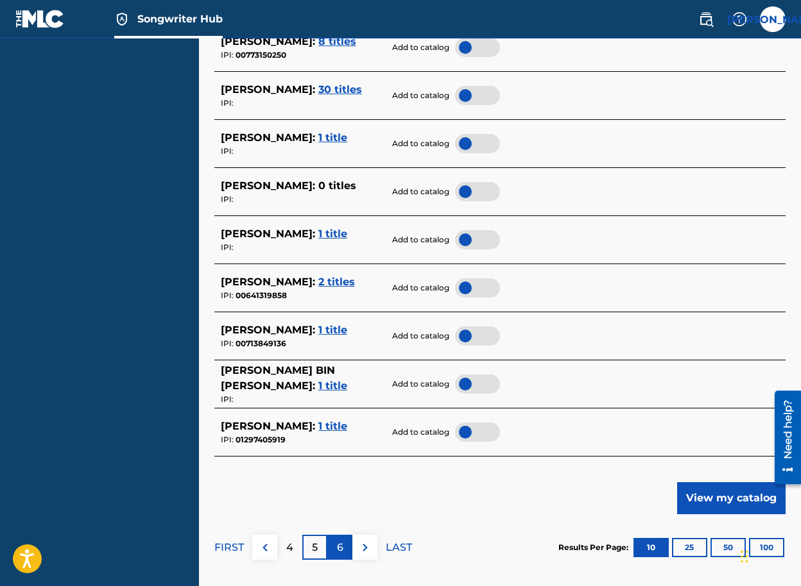
click at [337, 545] on p "6" at bounding box center [340, 547] width 6 height 15
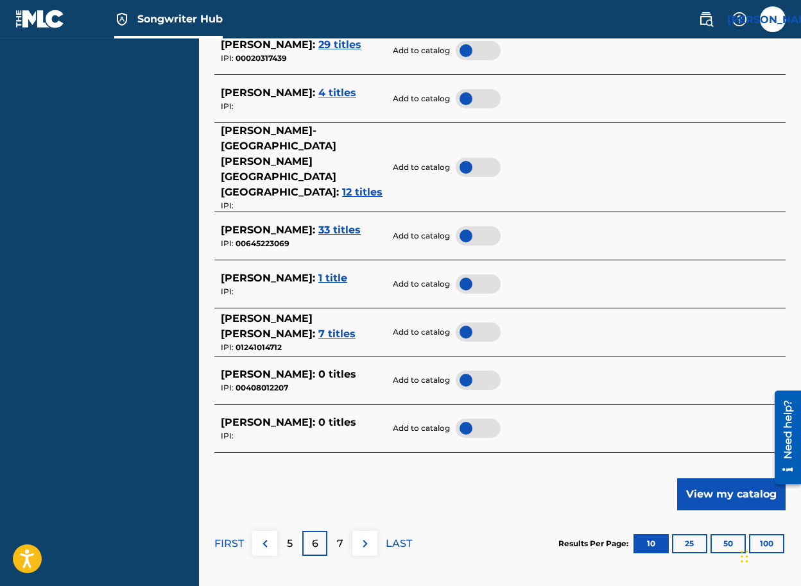
scroll to position [536, 0]
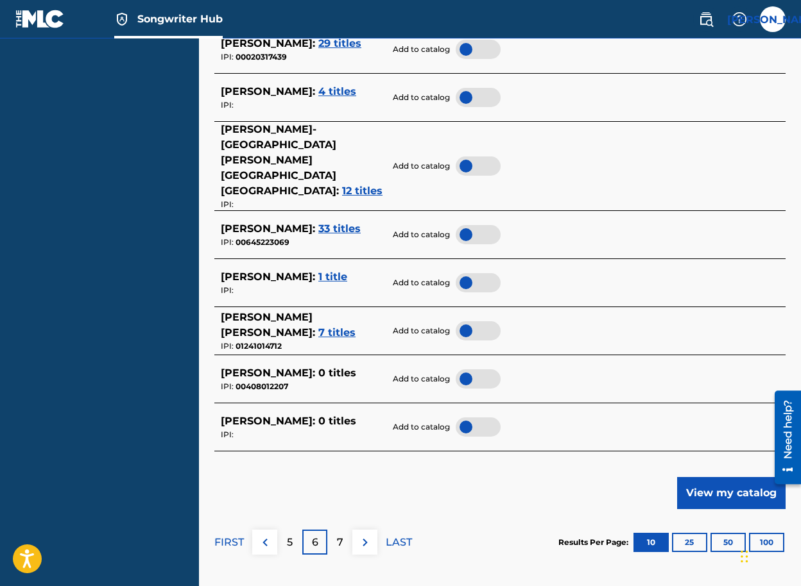
click at [335, 514] on div "FIRST 5 6 7 LAST" at bounding box center [313, 542] width 198 height 66
click at [337, 535] on p "7" at bounding box center [340, 542] width 6 height 15
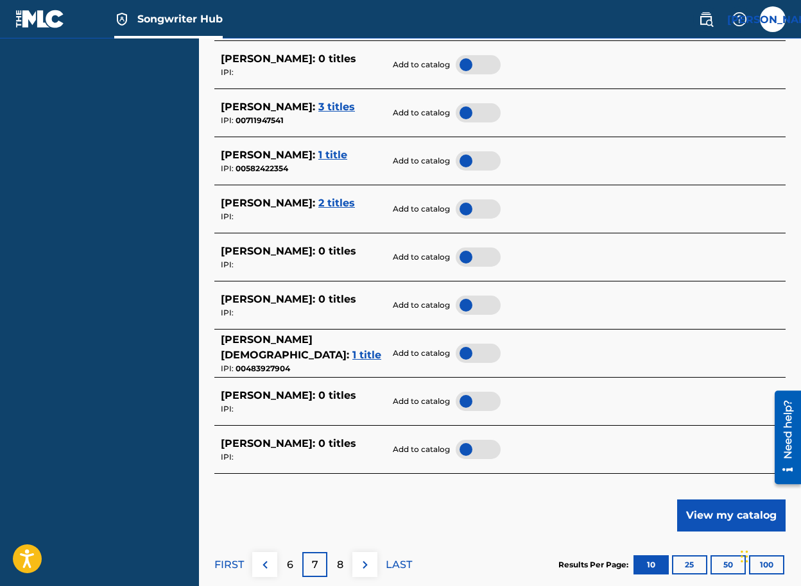
scroll to position [500, 0]
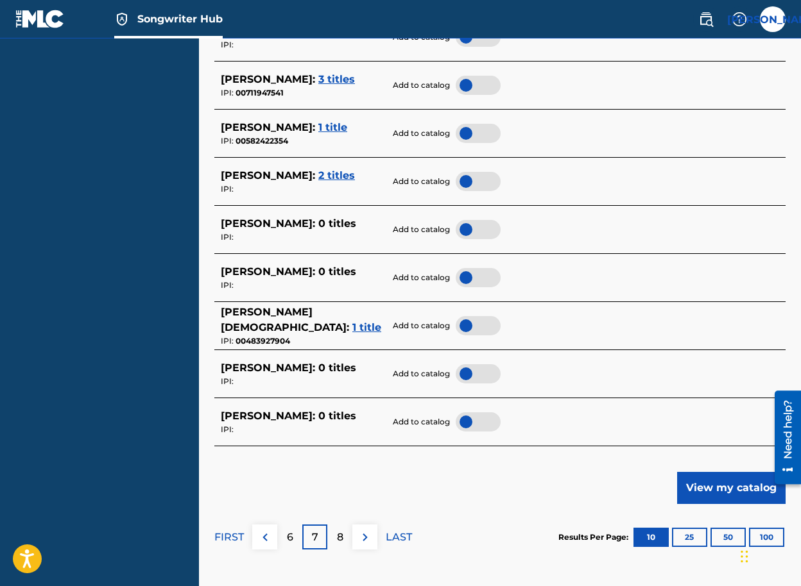
click at [338, 537] on p "8" at bounding box center [340, 537] width 6 height 15
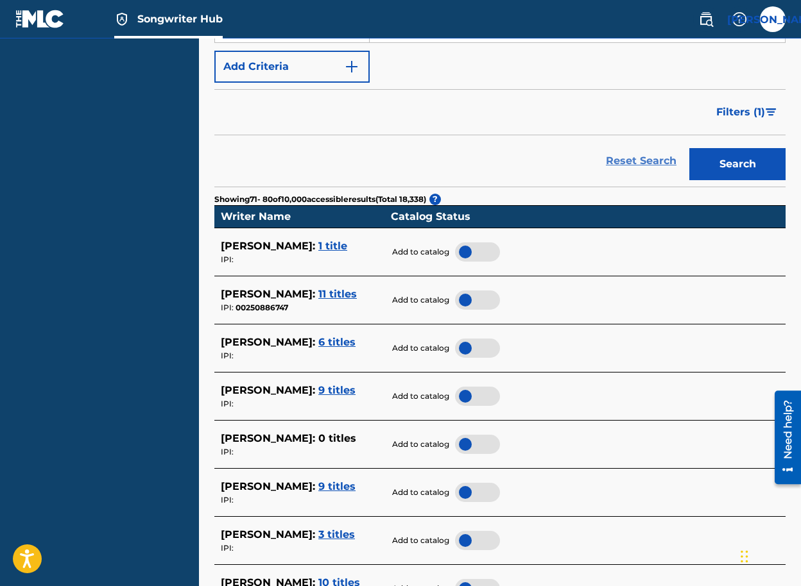
scroll to position [518, 0]
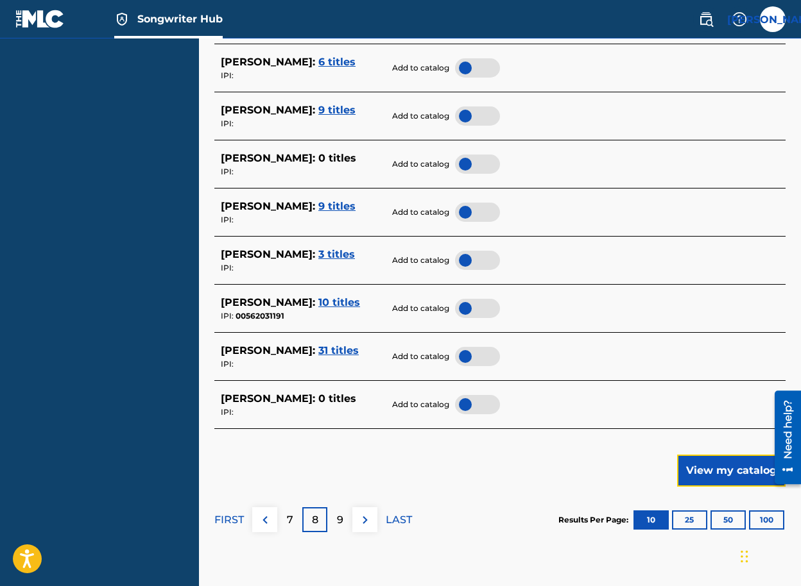
click at [697, 467] on button "View my catalog" at bounding box center [731, 471] width 108 height 32
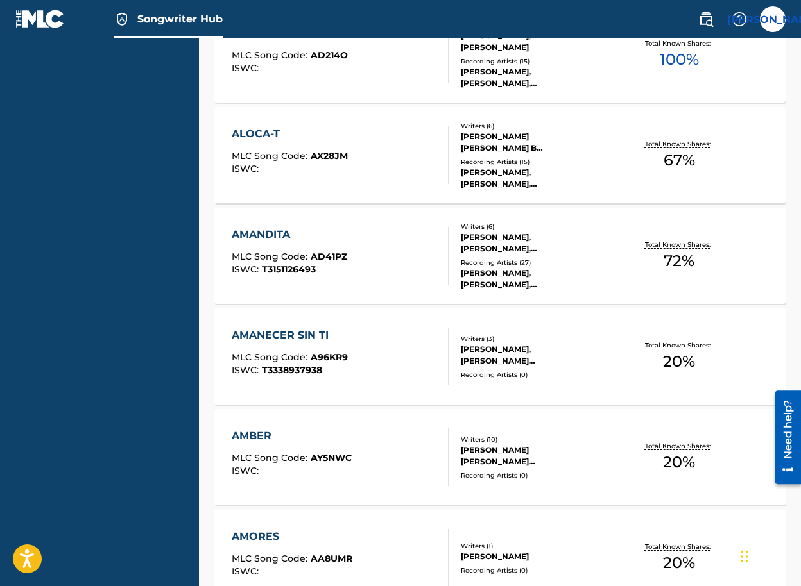
scroll to position [1062, 0]
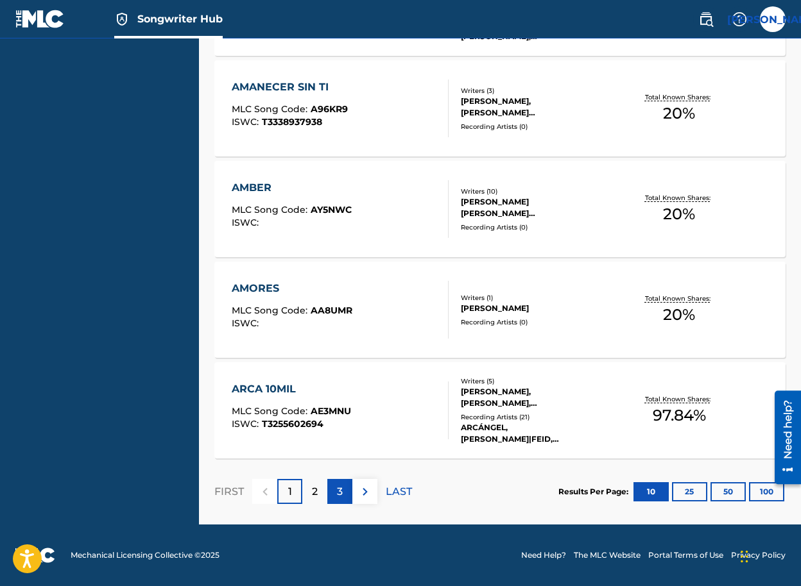
click at [334, 495] on div "3" at bounding box center [339, 491] width 25 height 25
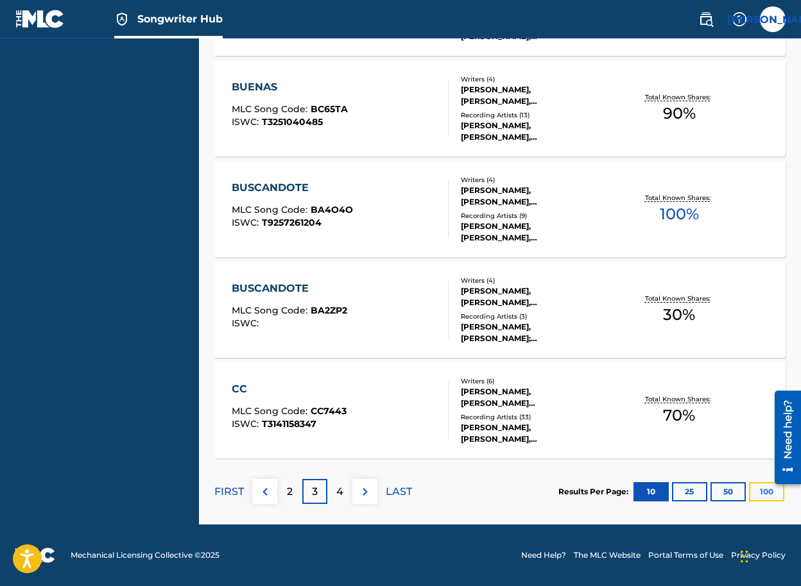
click at [759, 489] on button "100" at bounding box center [766, 491] width 35 height 19
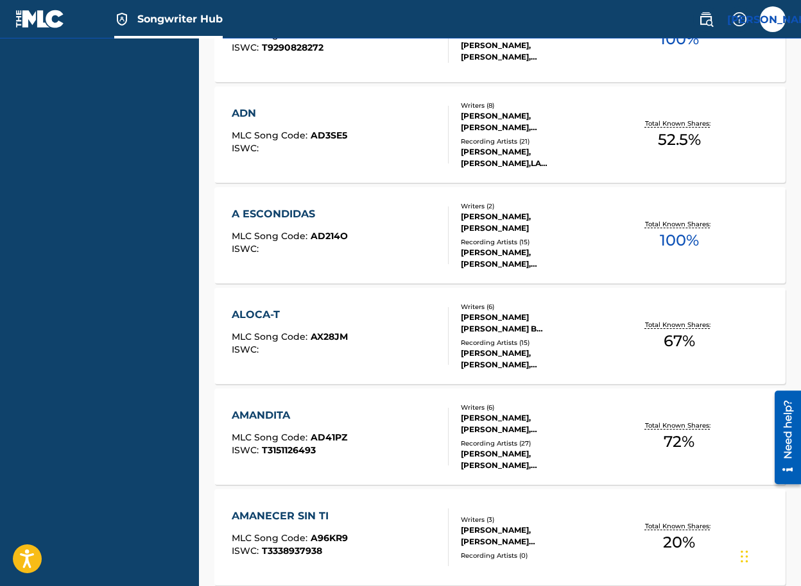
scroll to position [0, 0]
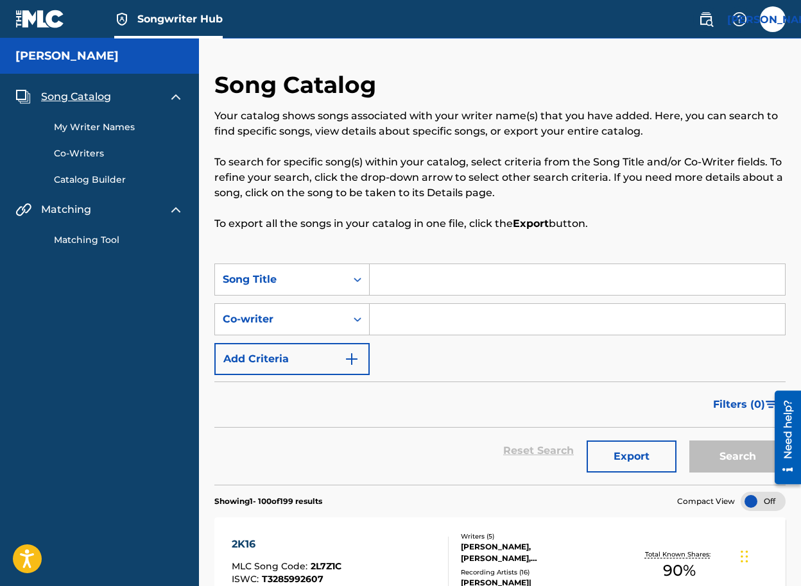
click at [123, 134] on div "My Writer Names Co-Writers Catalog Builder" at bounding box center [99, 146] width 168 height 82
click at [114, 127] on link "My Writer Names" at bounding box center [119, 127] width 130 height 13
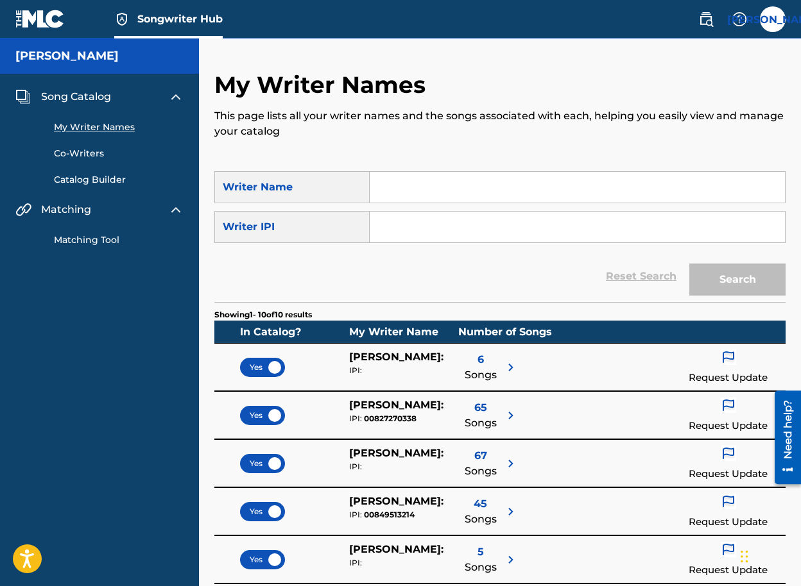
click at [404, 230] on input "Search Form" at bounding box center [577, 227] width 415 height 31
paste input "849513214"
click at [382, 231] on input "849513214" at bounding box center [577, 227] width 415 height 31
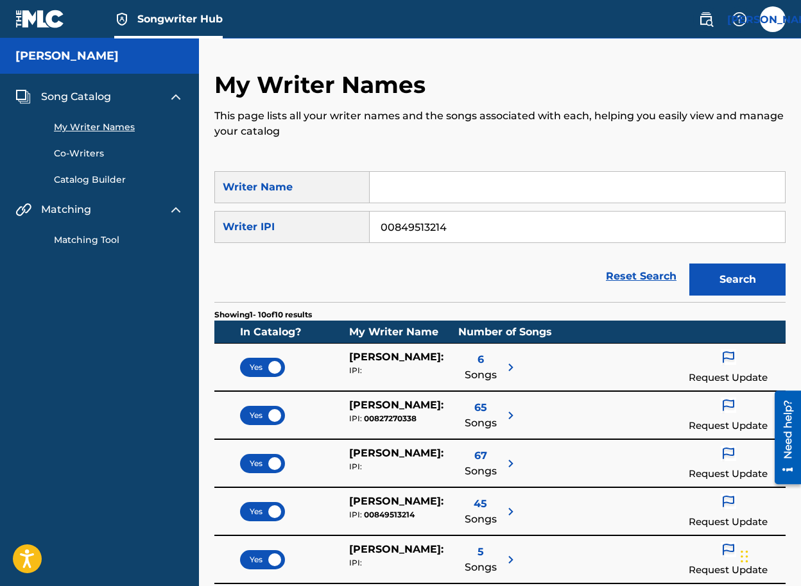
type input "00849513214"
click at [689, 264] on button "Search" at bounding box center [737, 280] width 96 height 32
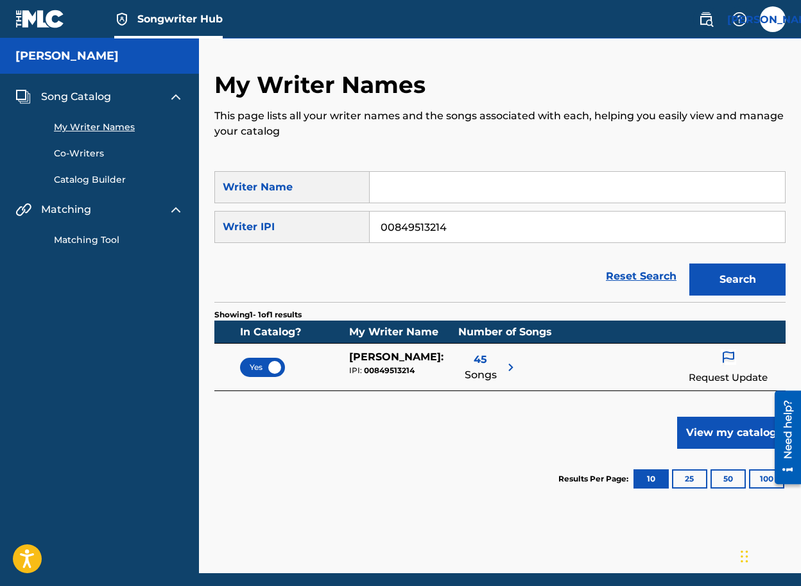
click at [397, 231] on input "00849513214" at bounding box center [577, 227] width 415 height 31
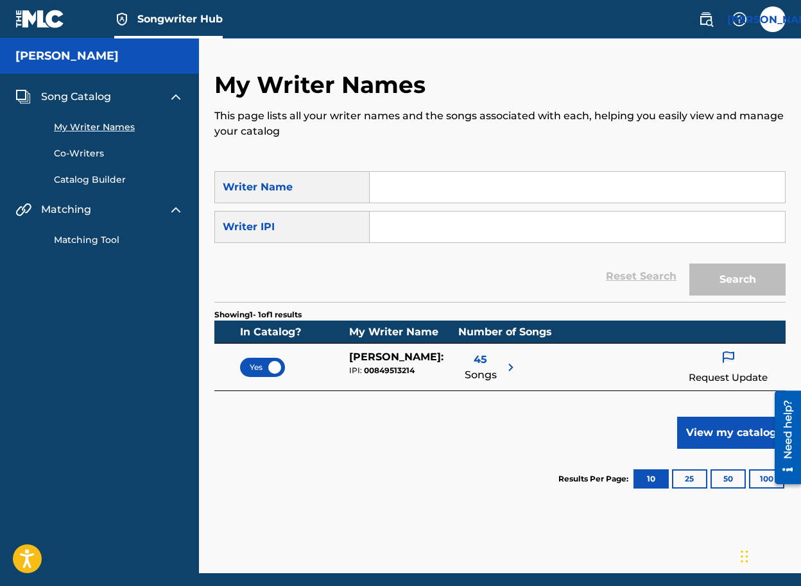
click at [442, 191] on input "Search Form" at bounding box center [577, 187] width 415 height 31
type input "medina"
click at [689, 264] on button "Search" at bounding box center [737, 280] width 96 height 32
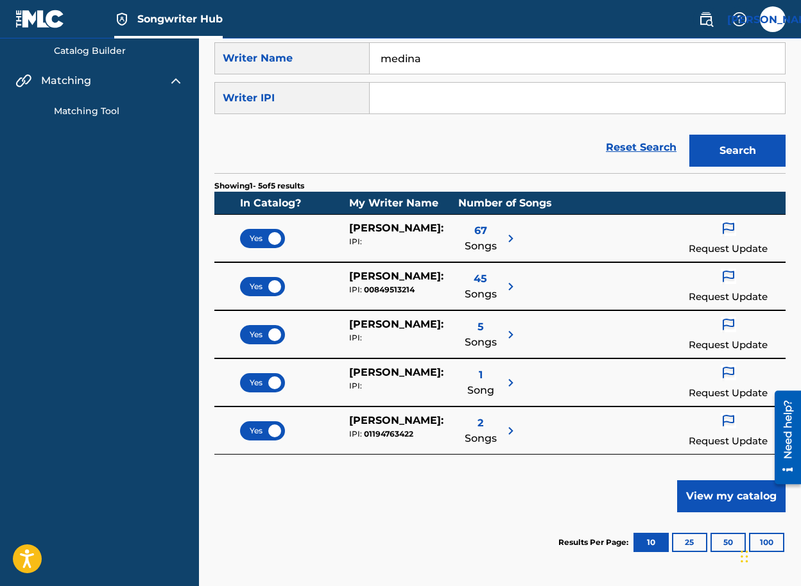
scroll to position [131, 0]
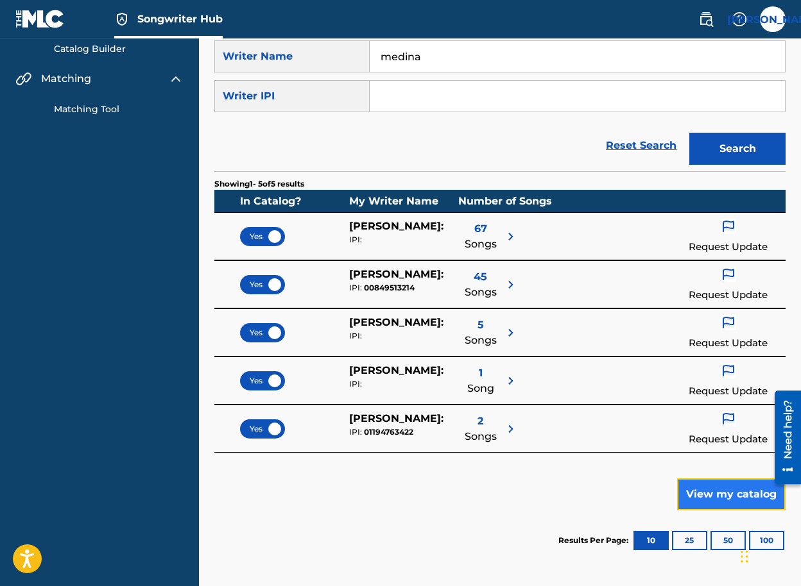
click at [710, 497] on button "View my catalog" at bounding box center [731, 495] width 108 height 32
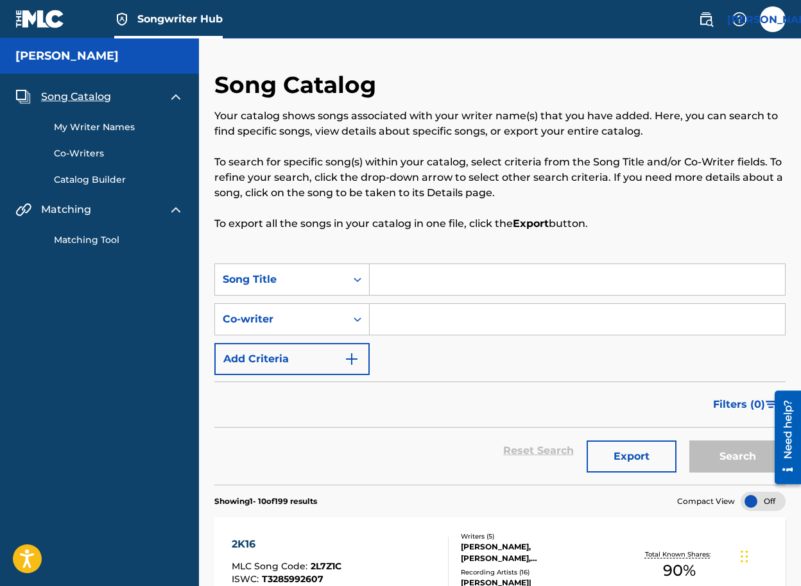
scroll to position [168, 0]
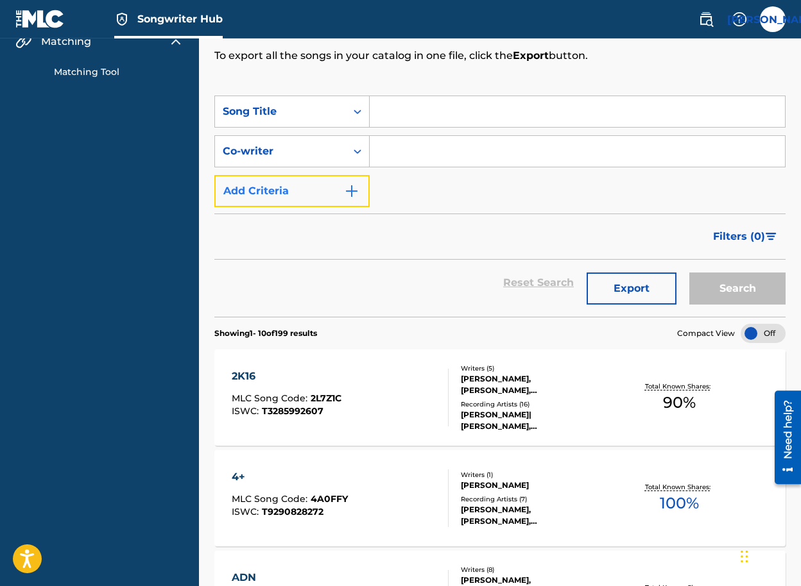
click at [354, 189] on img "Search Form" at bounding box center [351, 190] width 15 height 15
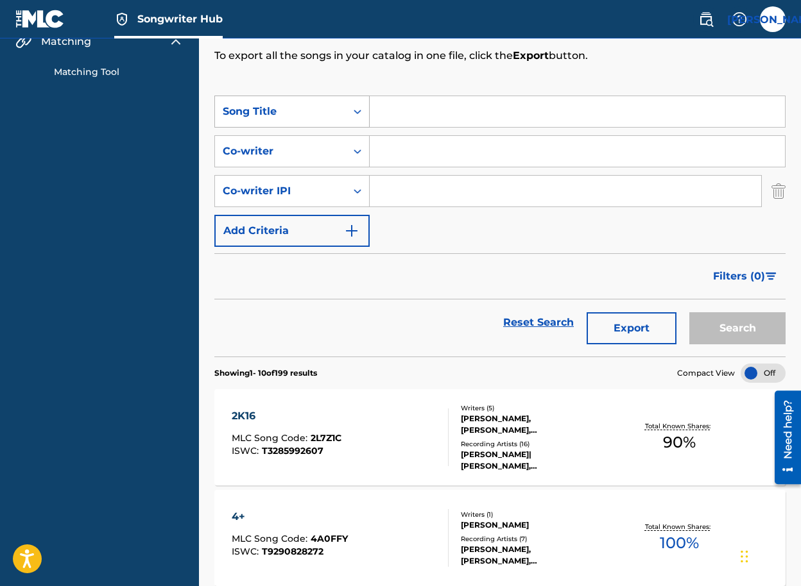
click at [357, 114] on icon "Search Form" at bounding box center [357, 111] width 13 height 13
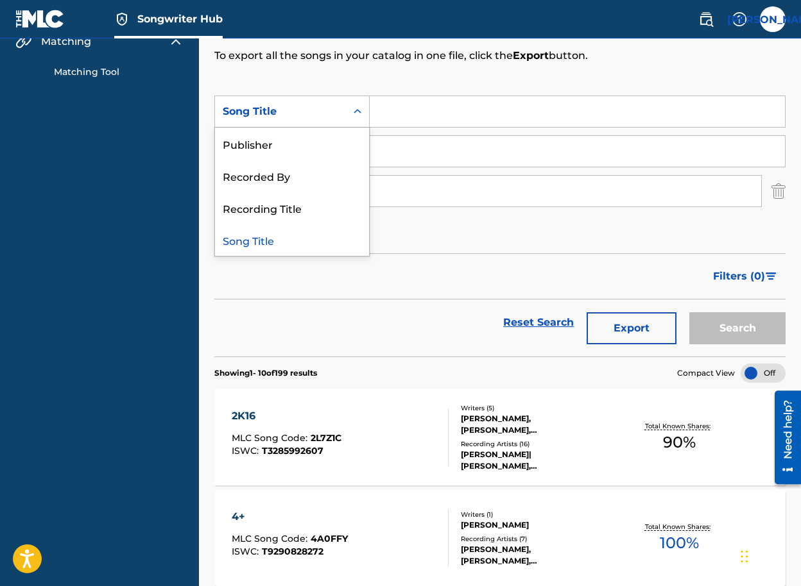
click at [332, 280] on div "Filters ( 0 )" at bounding box center [499, 276] width 571 height 46
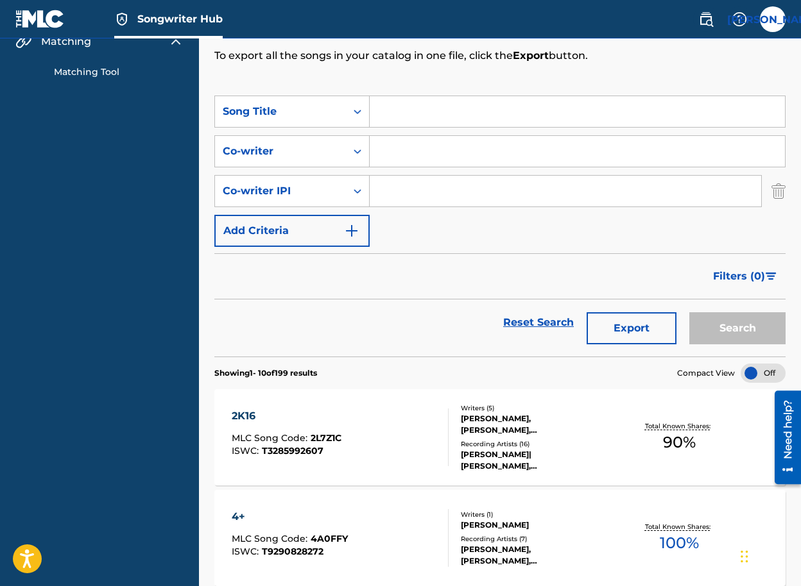
click at [745, 285] on button "Filters ( 0 )" at bounding box center [745, 276] width 80 height 32
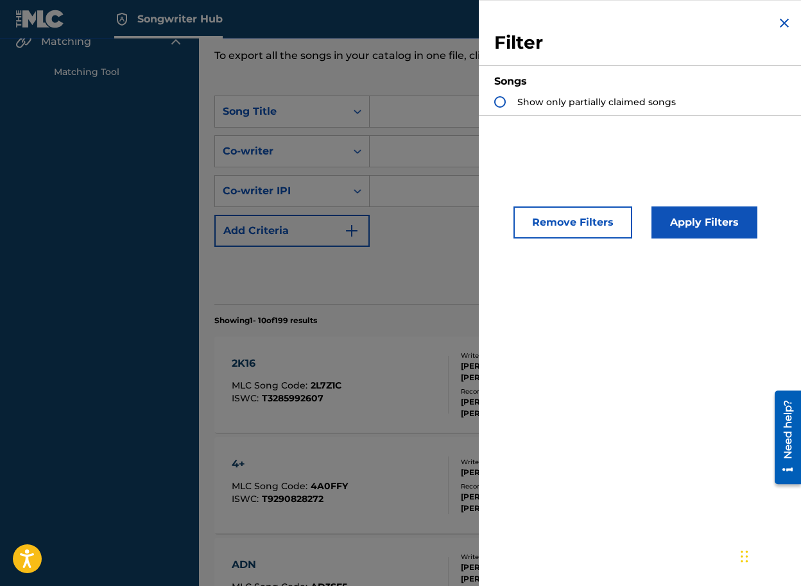
click at [780, 26] on img "Search Form" at bounding box center [783, 22] width 15 height 15
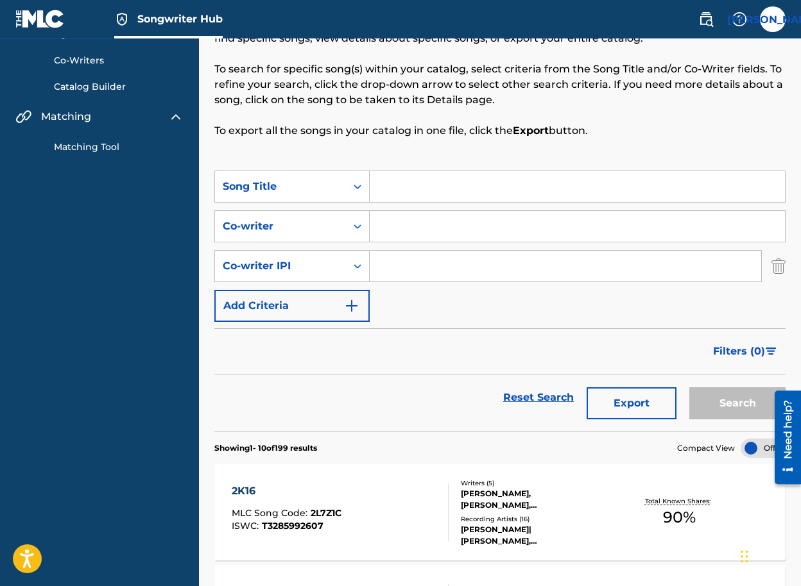
scroll to position [6, 0]
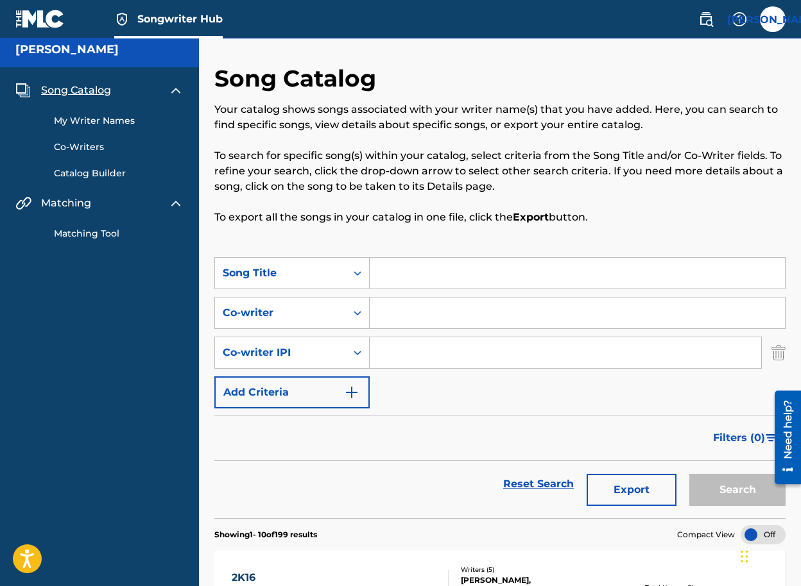
click at [98, 121] on link "My Writer Names" at bounding box center [119, 120] width 130 height 13
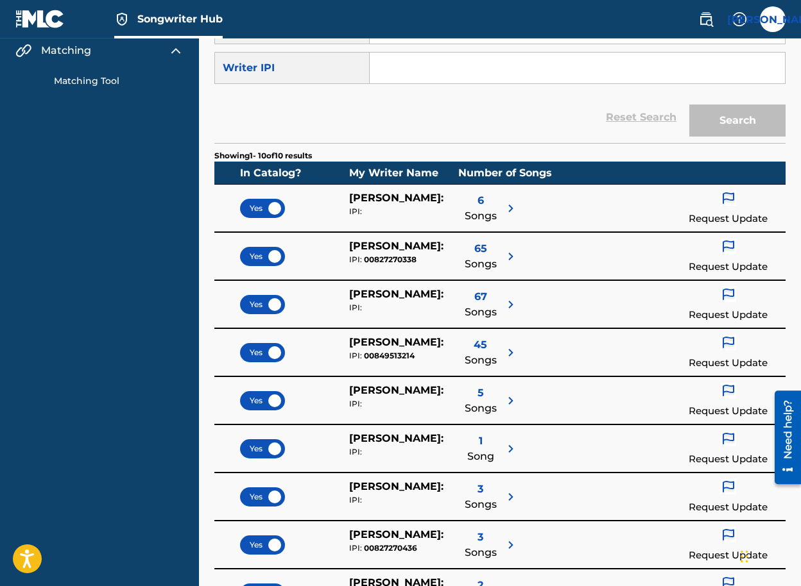
scroll to position [160, 0]
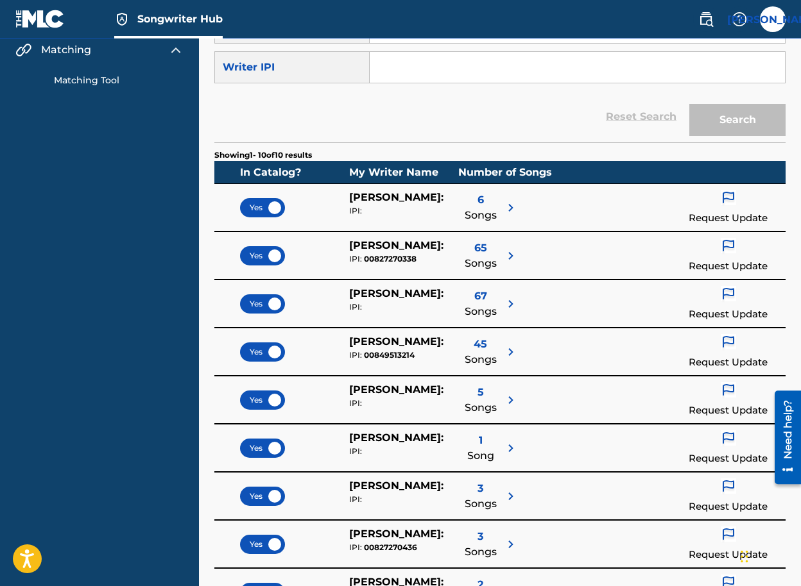
click at [274, 205] on div "Yes" at bounding box center [262, 207] width 45 height 19
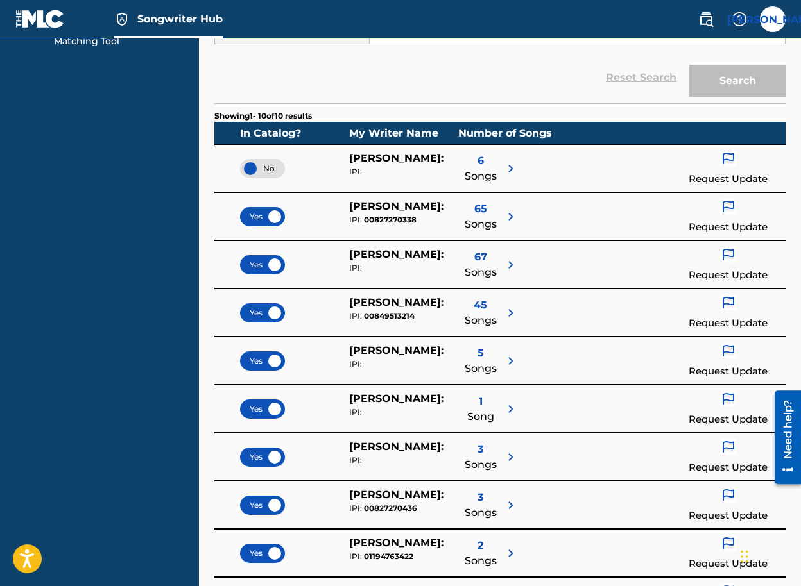
scroll to position [201, 0]
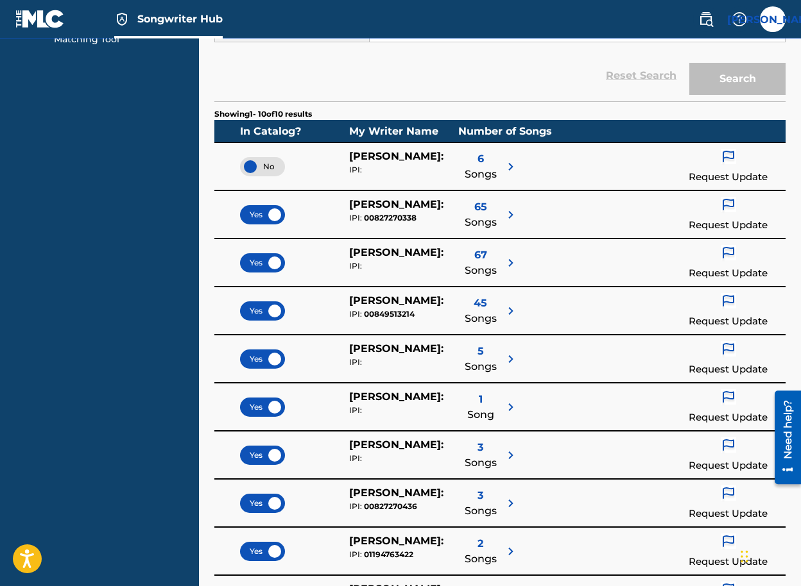
click at [269, 218] on div "Yes" at bounding box center [262, 214] width 45 height 19
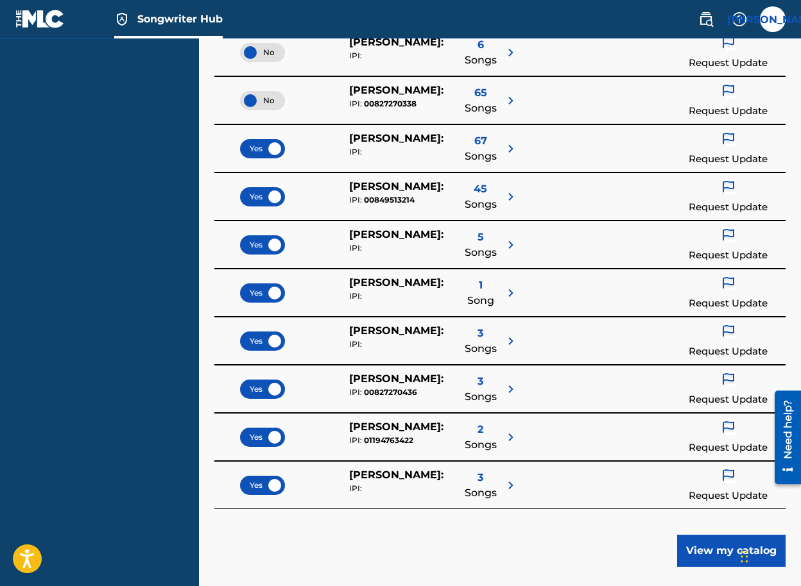
scroll to position [316, 0]
click at [271, 332] on div "Yes" at bounding box center [262, 340] width 45 height 19
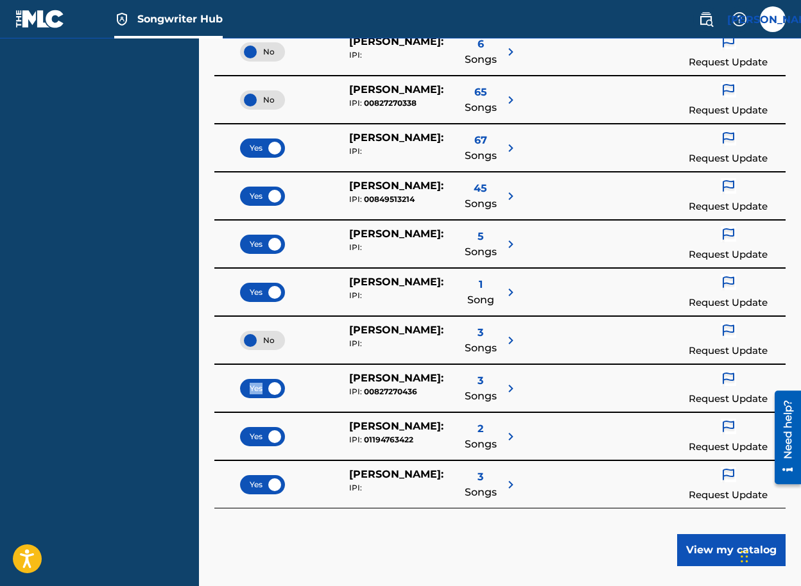
click at [268, 383] on span "Yes" at bounding box center [263, 389] width 26 height 12
click at [266, 480] on span "Yes" at bounding box center [263, 485] width 26 height 12
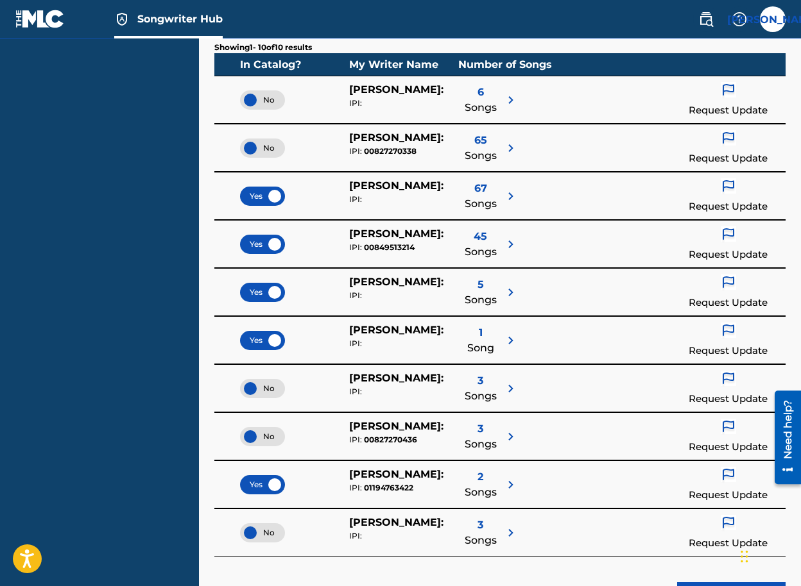
scroll to position [336, 0]
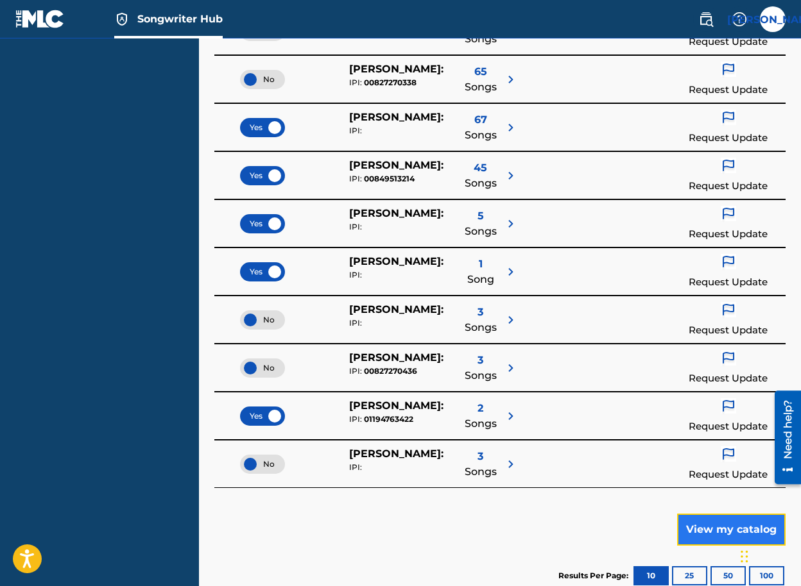
click at [689, 531] on button "View my catalog" at bounding box center [731, 530] width 108 height 32
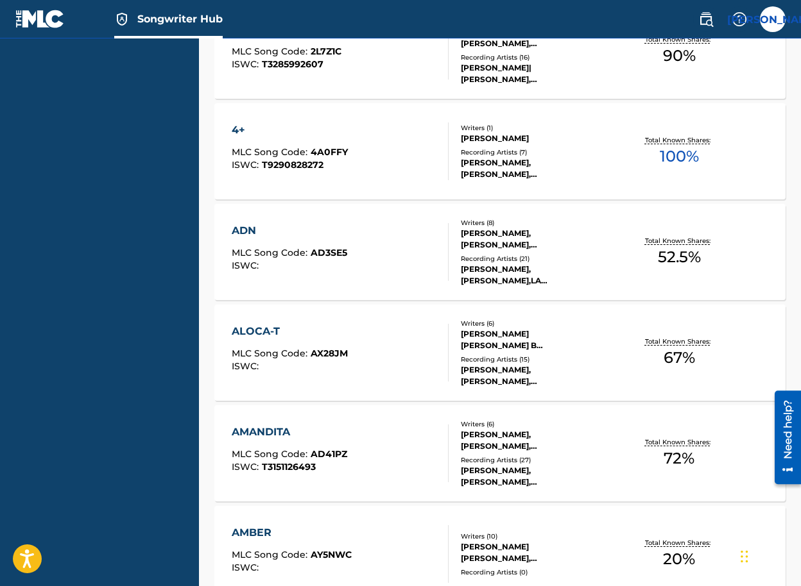
scroll to position [1102, 0]
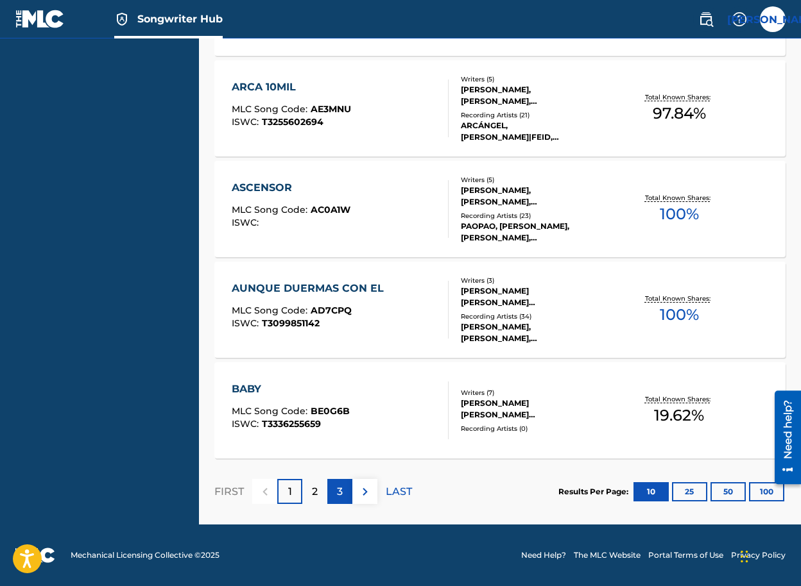
click at [335, 491] on div "3" at bounding box center [339, 491] width 25 height 25
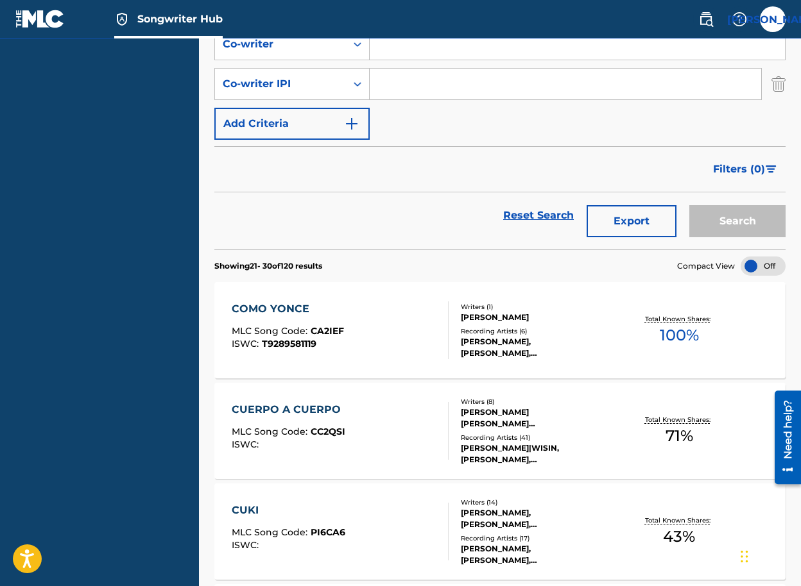
scroll to position [0, 0]
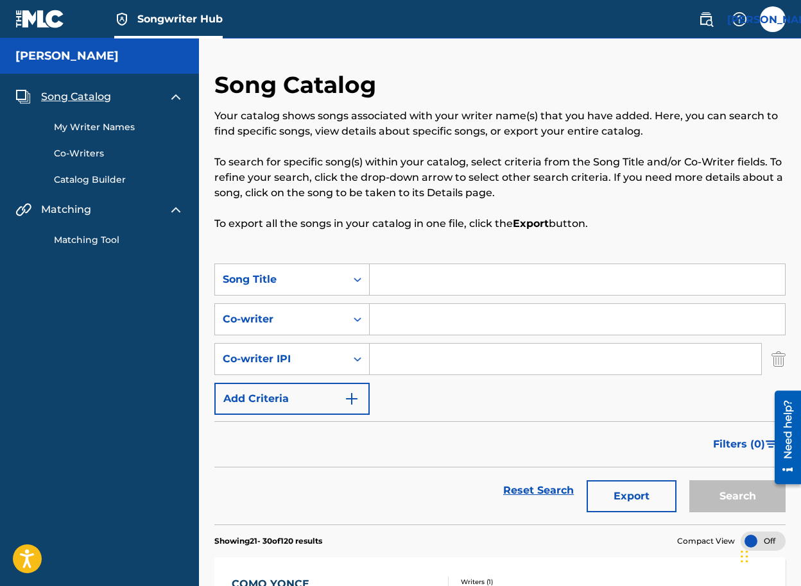
click at [110, 124] on link "My Writer Names" at bounding box center [119, 127] width 130 height 13
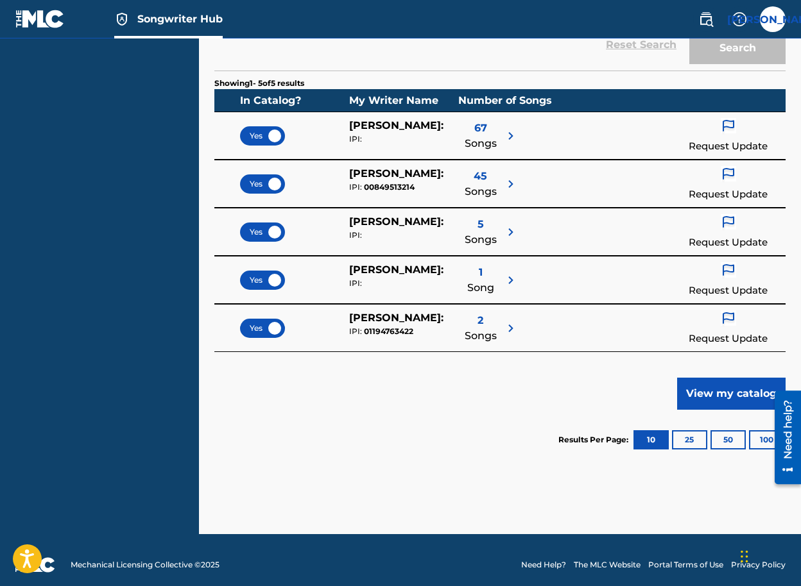
scroll to position [226, 0]
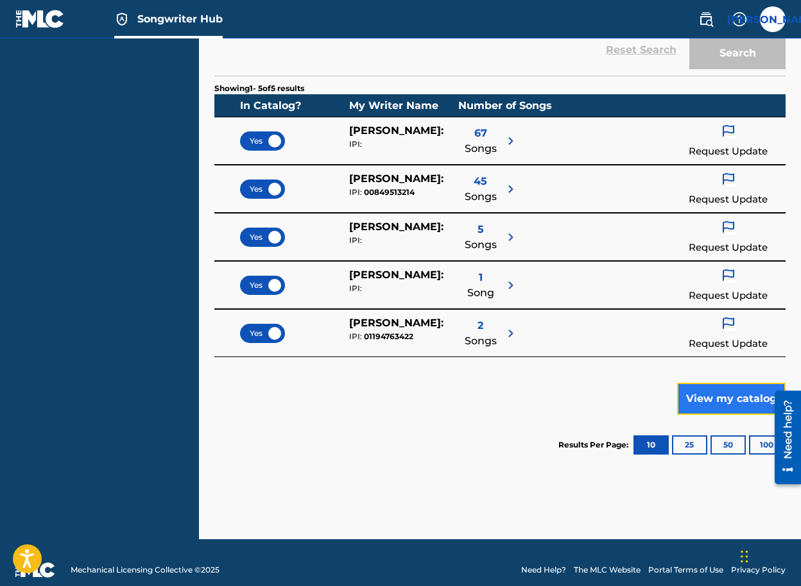
click at [733, 398] on button "View my catalog" at bounding box center [731, 399] width 108 height 32
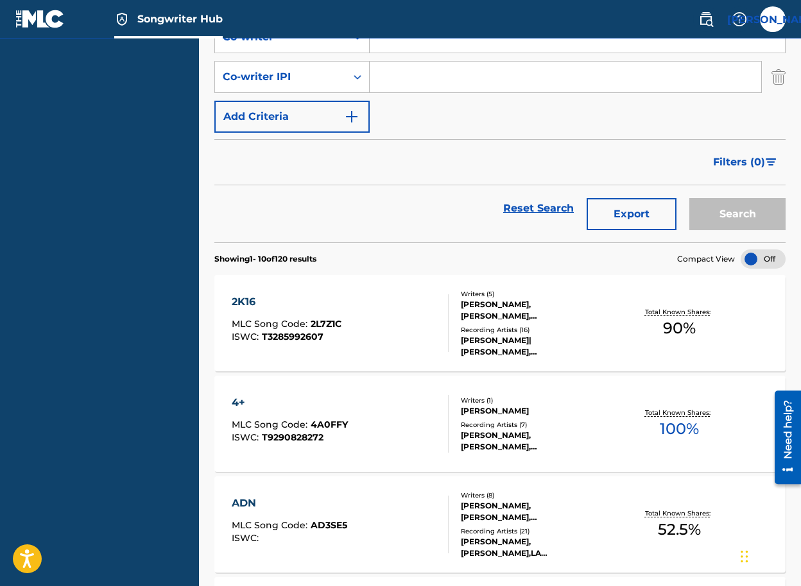
scroll to position [1102, 0]
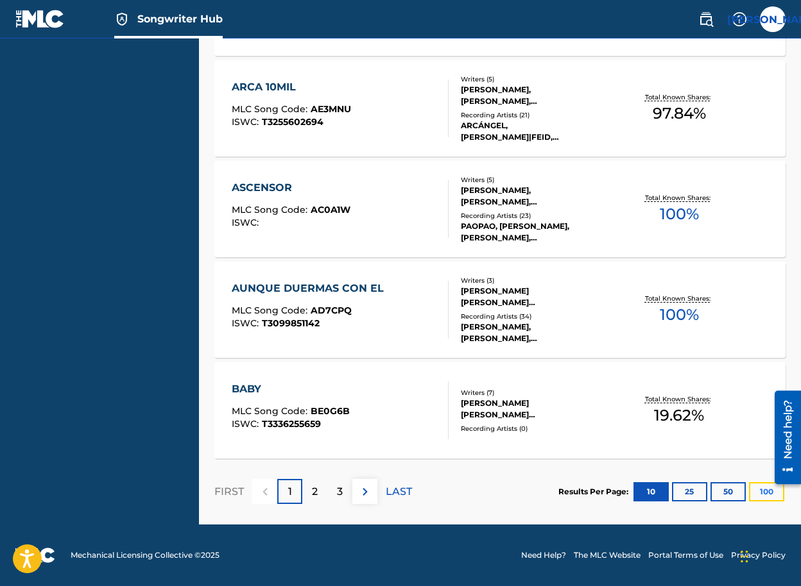
click at [751, 492] on button "100" at bounding box center [766, 491] width 35 height 19
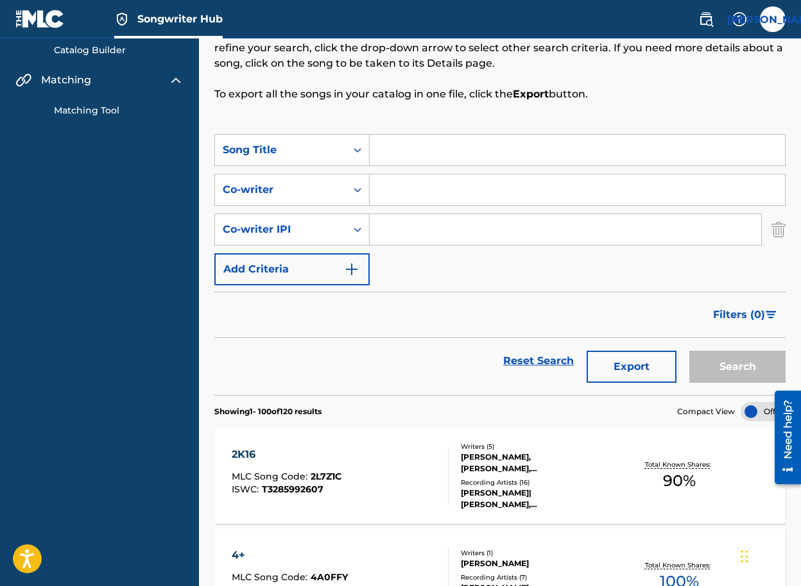
scroll to position [175, 0]
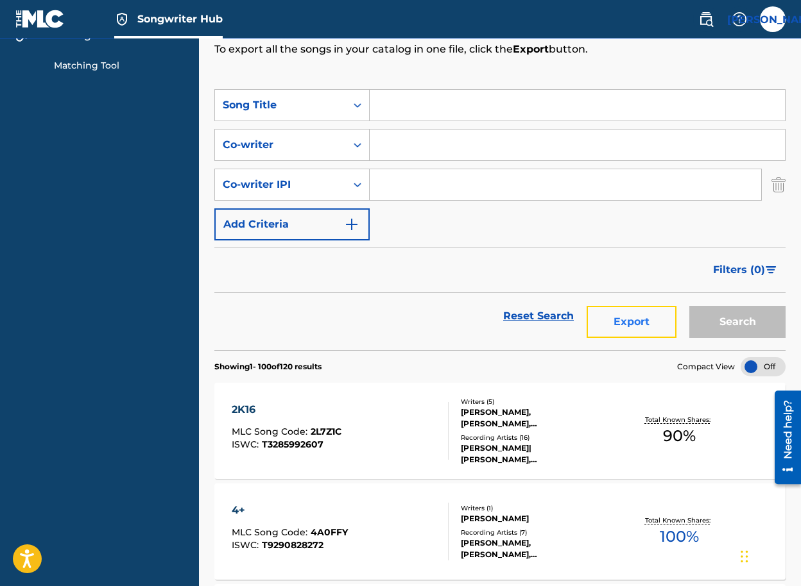
click at [645, 328] on button "Export" at bounding box center [631, 322] width 90 height 32
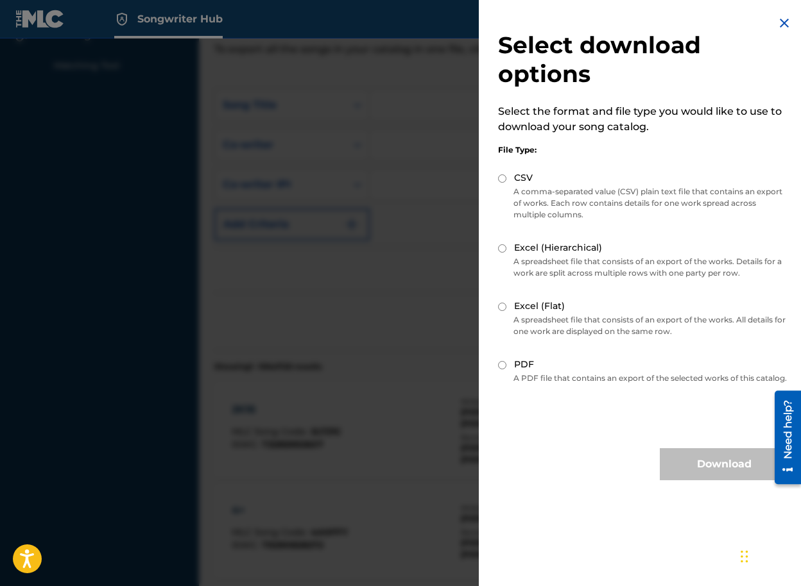
click at [500, 176] on input "CSV" at bounding box center [502, 179] width 8 height 8
radio input "true"
click at [502, 249] on input "Excel (Hierarchical)" at bounding box center [502, 248] width 8 height 8
radio input "true"
click at [697, 478] on button "Download" at bounding box center [724, 464] width 128 height 32
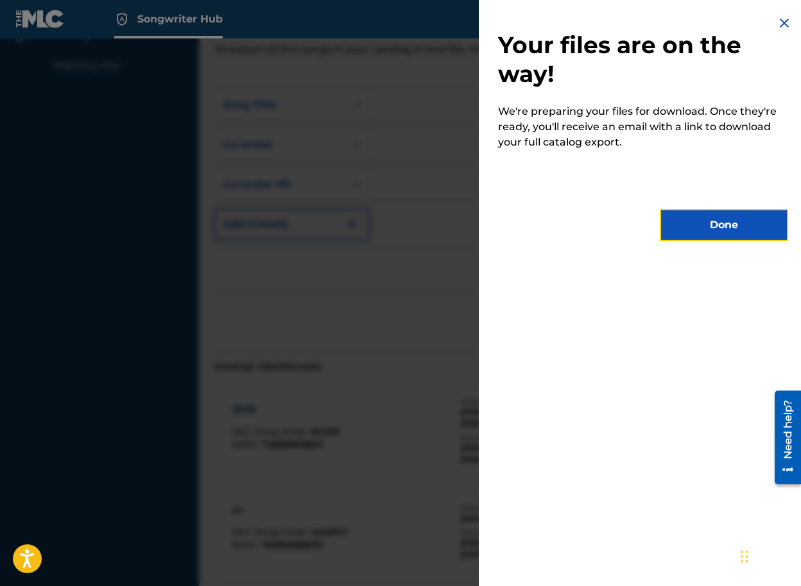
click at [721, 218] on button "Done" at bounding box center [724, 225] width 128 height 32
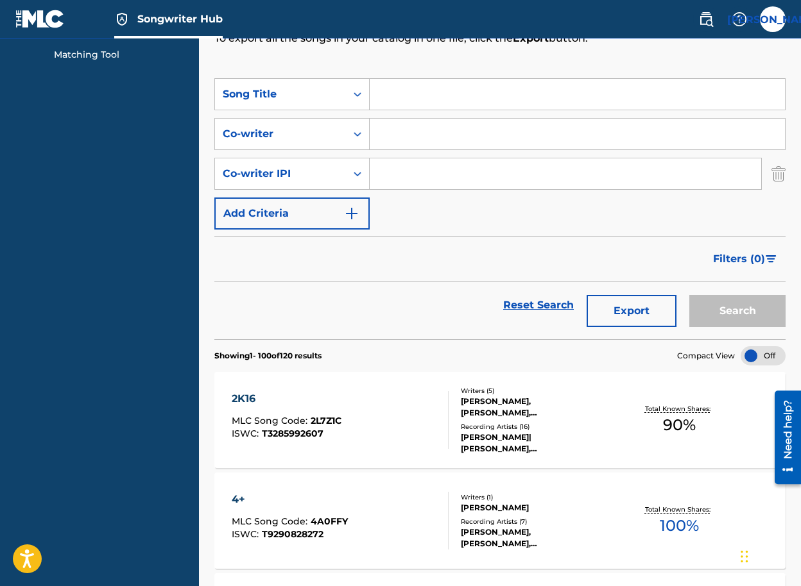
scroll to position [187, 0]
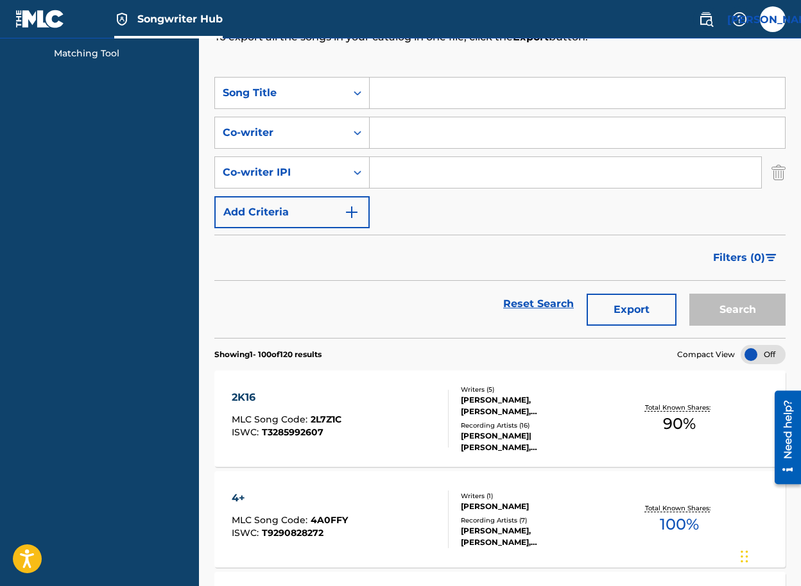
click at [753, 357] on div at bounding box center [762, 354] width 45 height 19
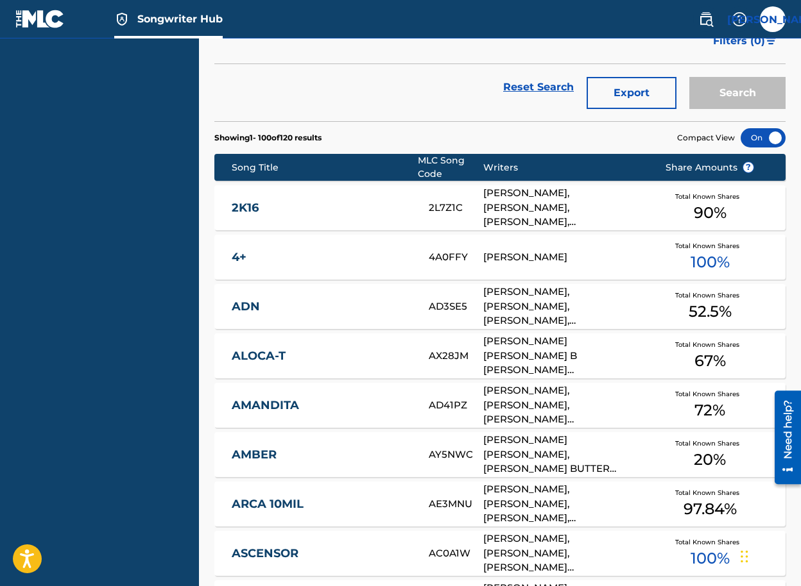
scroll to position [0, 0]
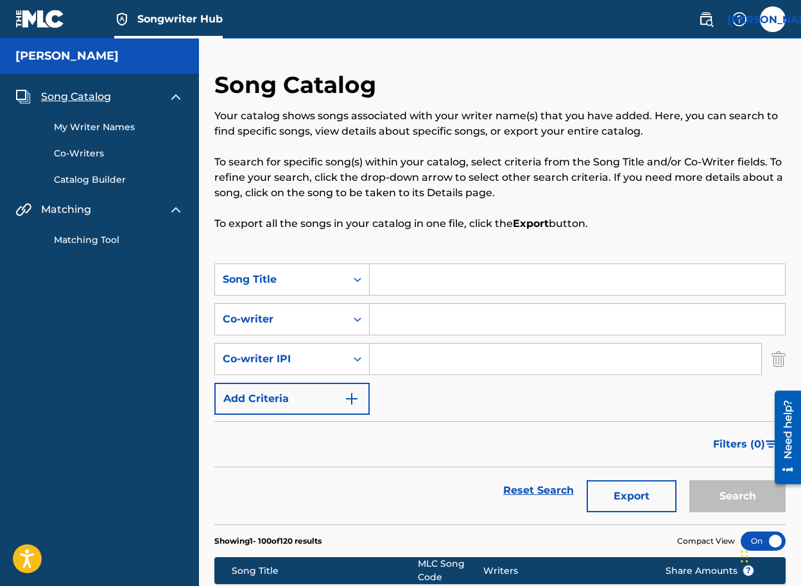
click at [486, 126] on p "Your catalog shows songs associated with your writer name(s) that you have adde…" at bounding box center [499, 123] width 571 height 31
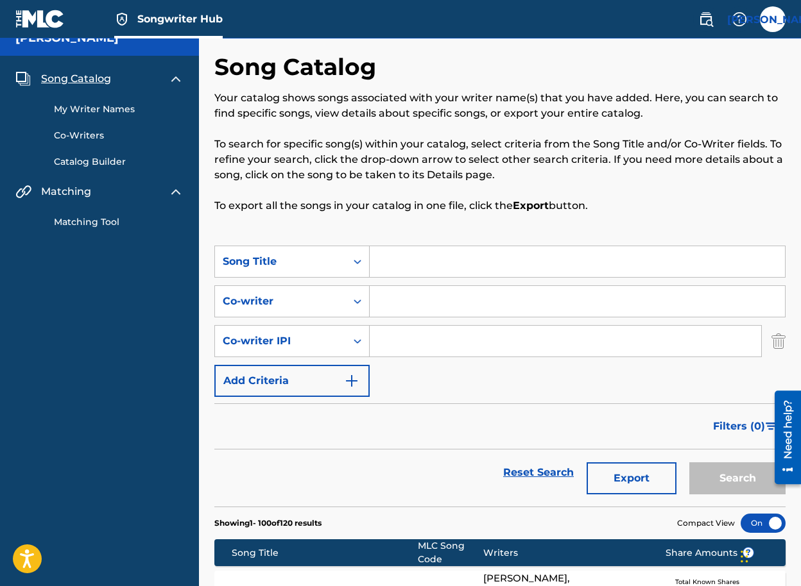
scroll to position [74, 0]
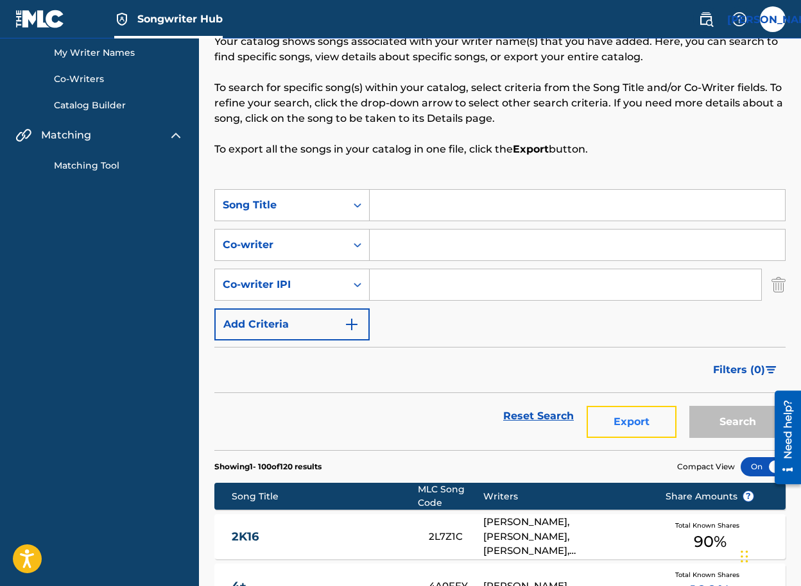
click at [606, 416] on button "Export" at bounding box center [631, 422] width 90 height 32
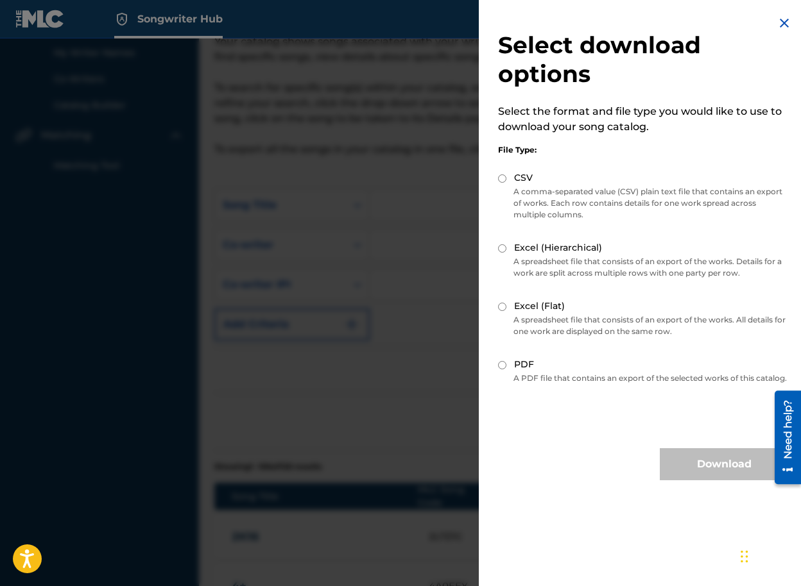
click at [507, 244] on div "Excel (Hierarchical)" at bounding box center [643, 248] width 290 height 15
click at [503, 247] on input "Excel (Hierarchical)" at bounding box center [502, 248] width 8 height 8
radio input "true"
click at [683, 475] on button "Download" at bounding box center [724, 464] width 128 height 32
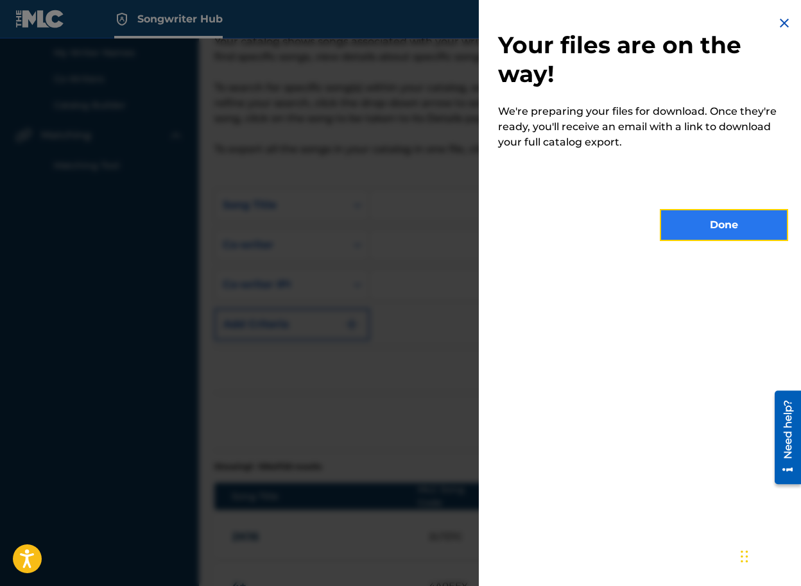
click at [718, 233] on button "Done" at bounding box center [724, 225] width 128 height 32
